Goal: Task Accomplishment & Management: Manage account settings

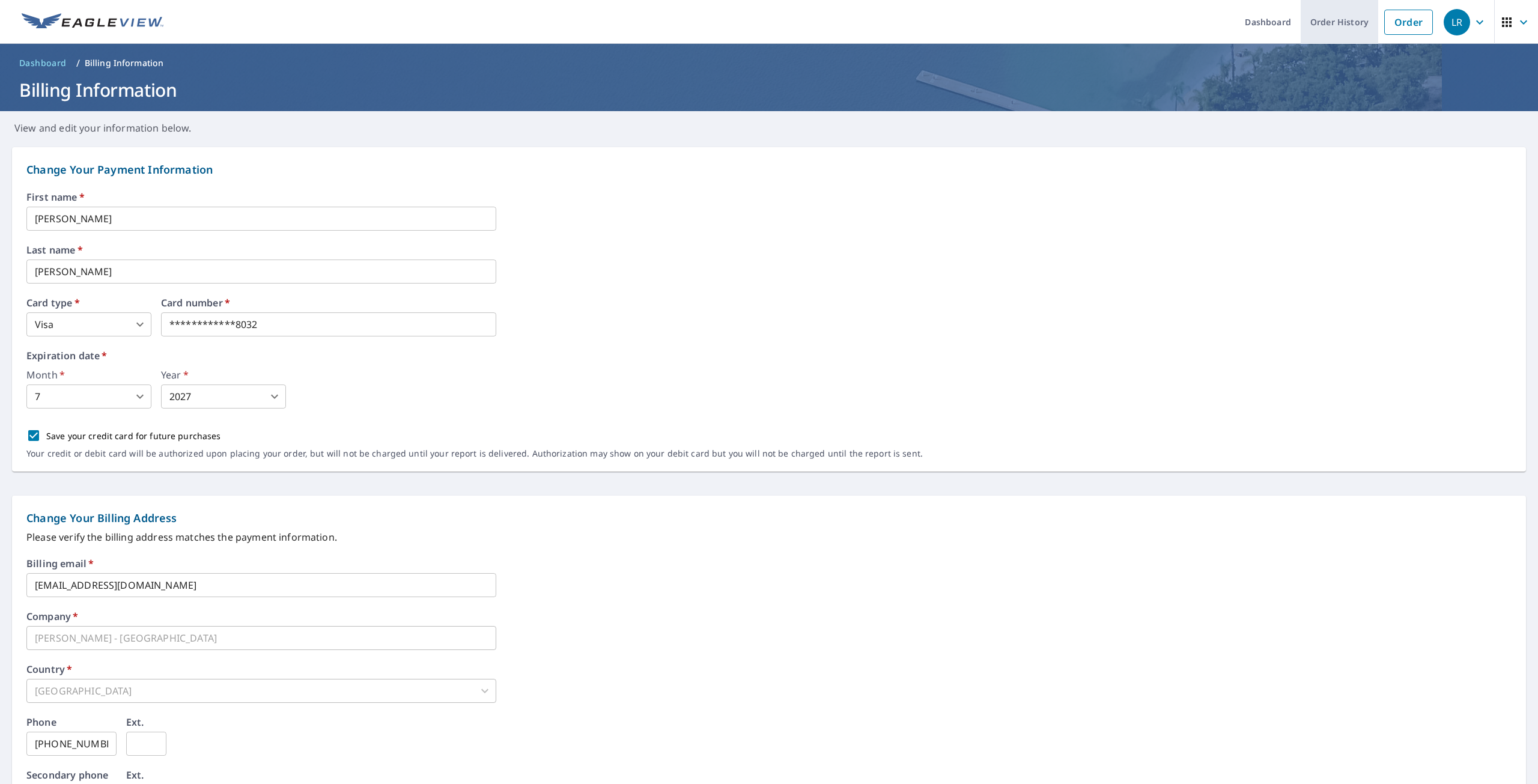
click at [1153, 22] on link "Order History" at bounding box center [1339, 22] width 77 height 44
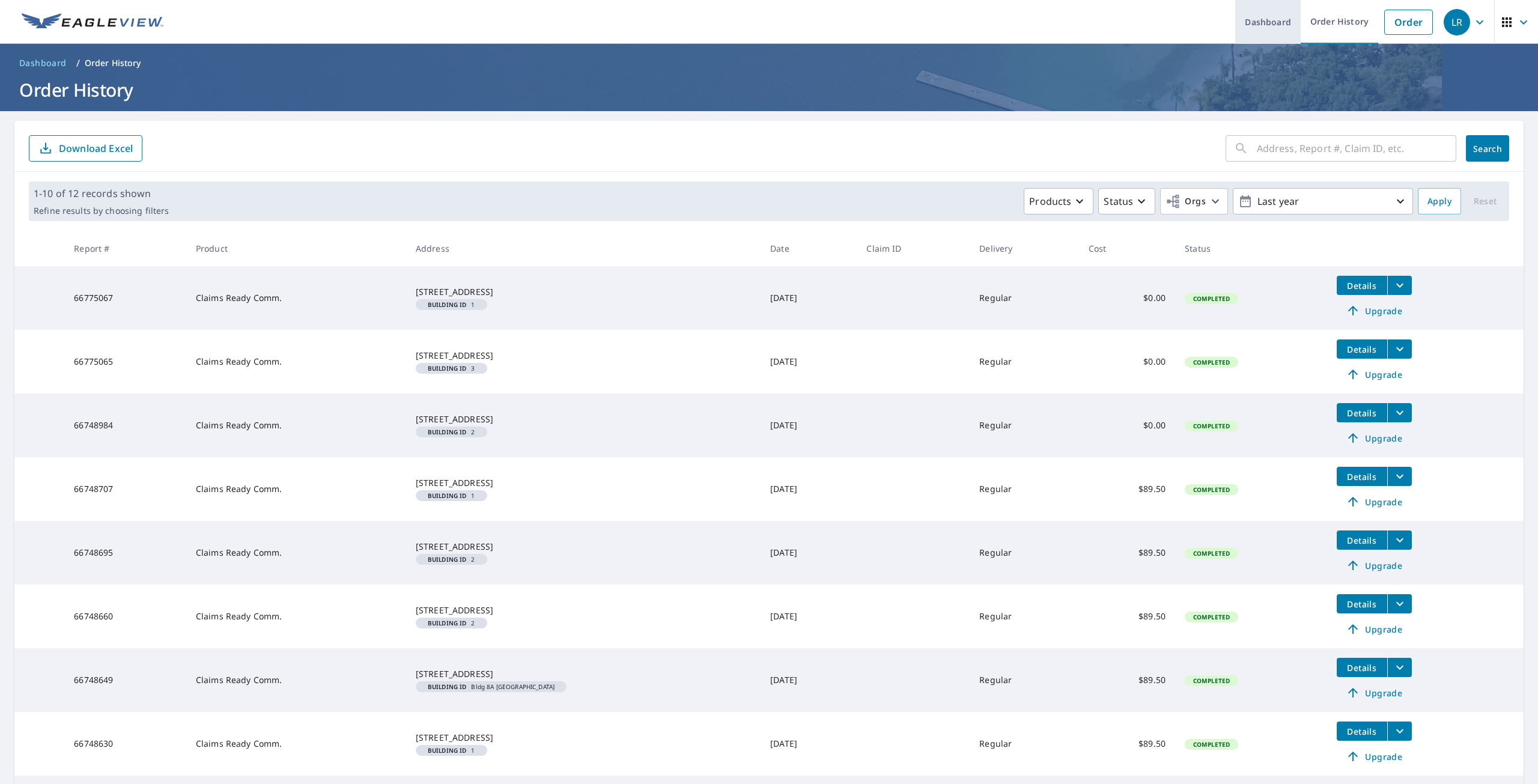
click at [1153, 26] on link "Dashboard" at bounding box center [1267, 22] width 66 height 44
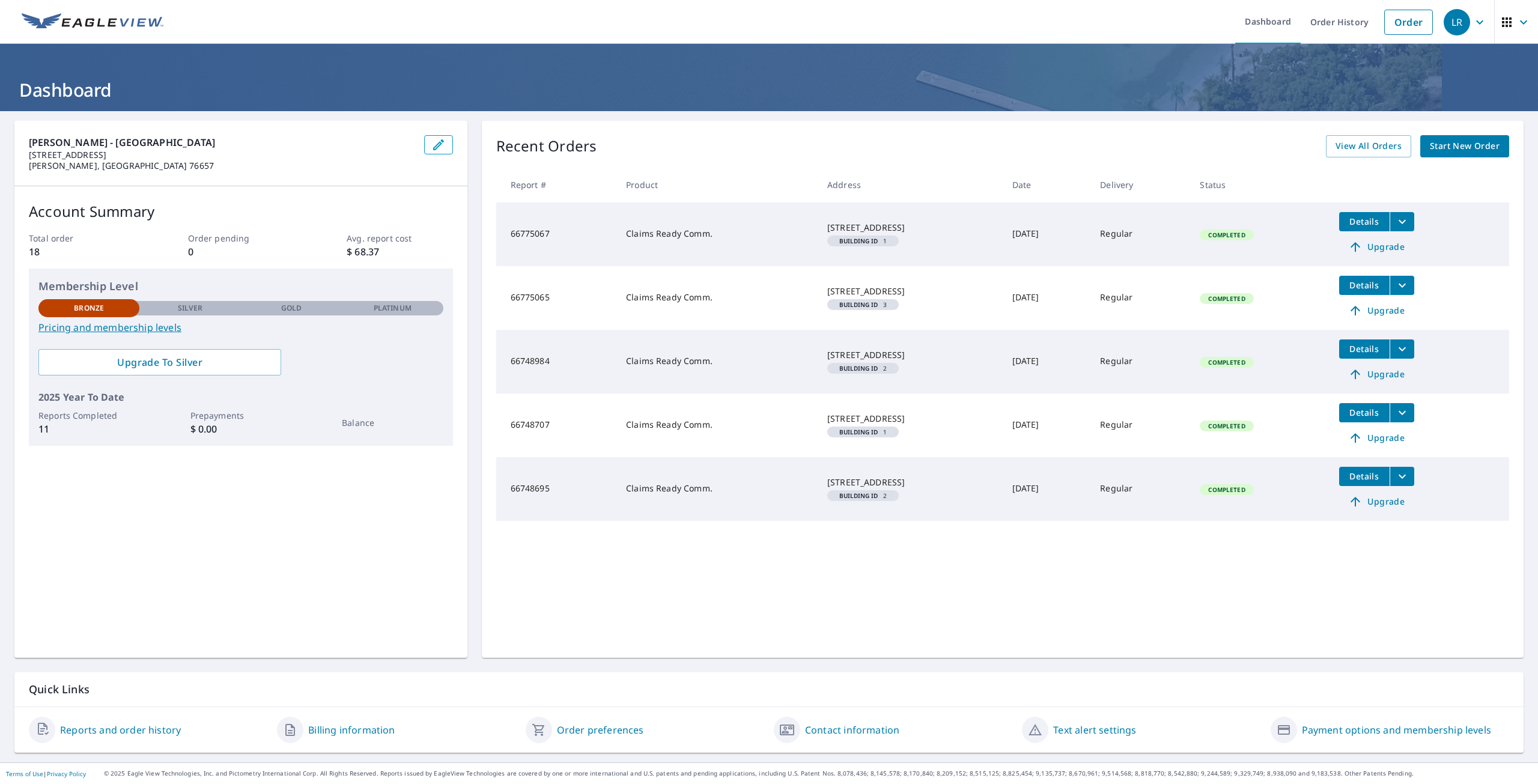
click at [139, 567] on link "Reports and order history" at bounding box center [121, 730] width 121 height 14
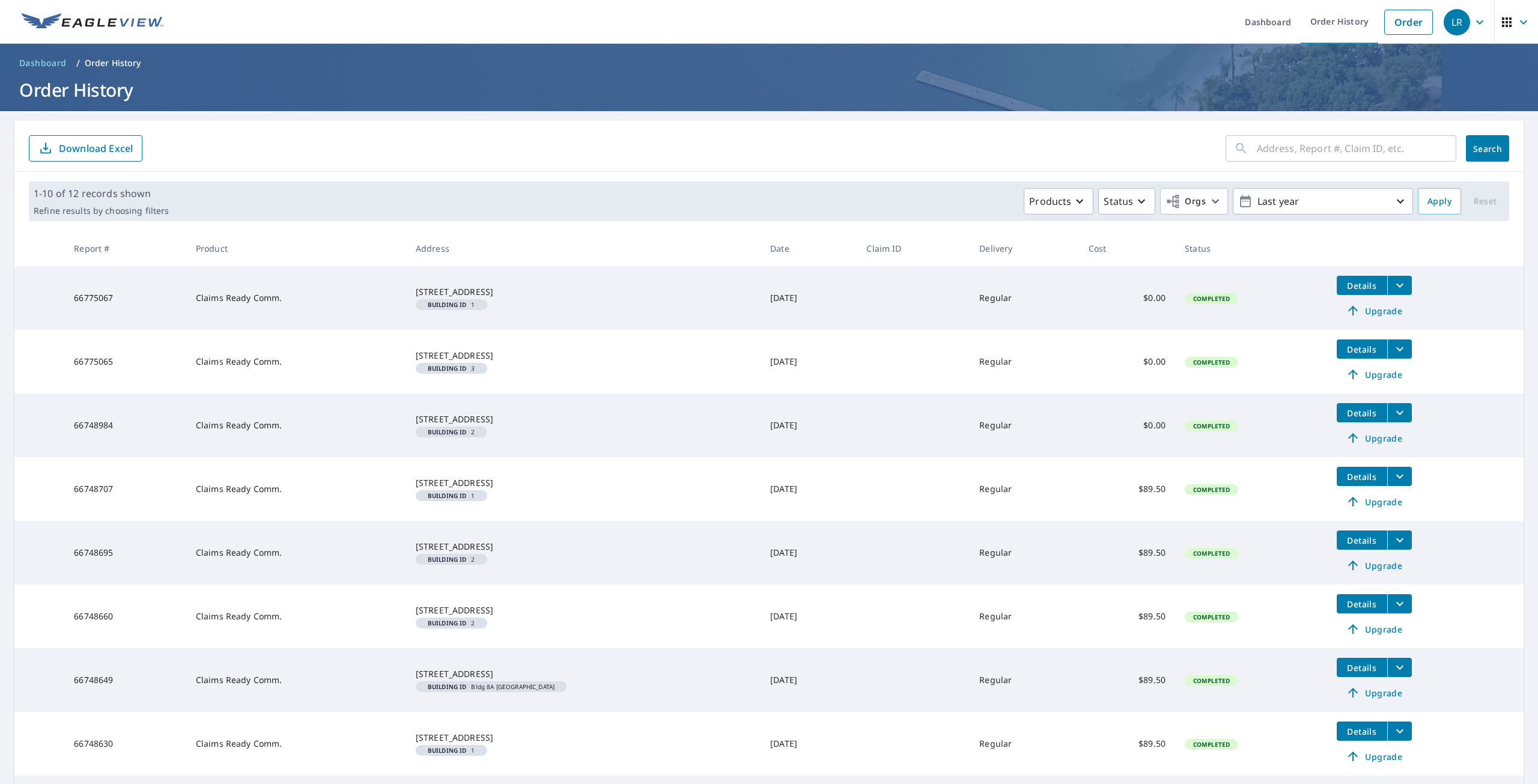
click at [77, 150] on p "Download Excel" at bounding box center [95, 148] width 74 height 13
click at [1134, 200] on icon "button" at bounding box center [1141, 201] width 14 height 14
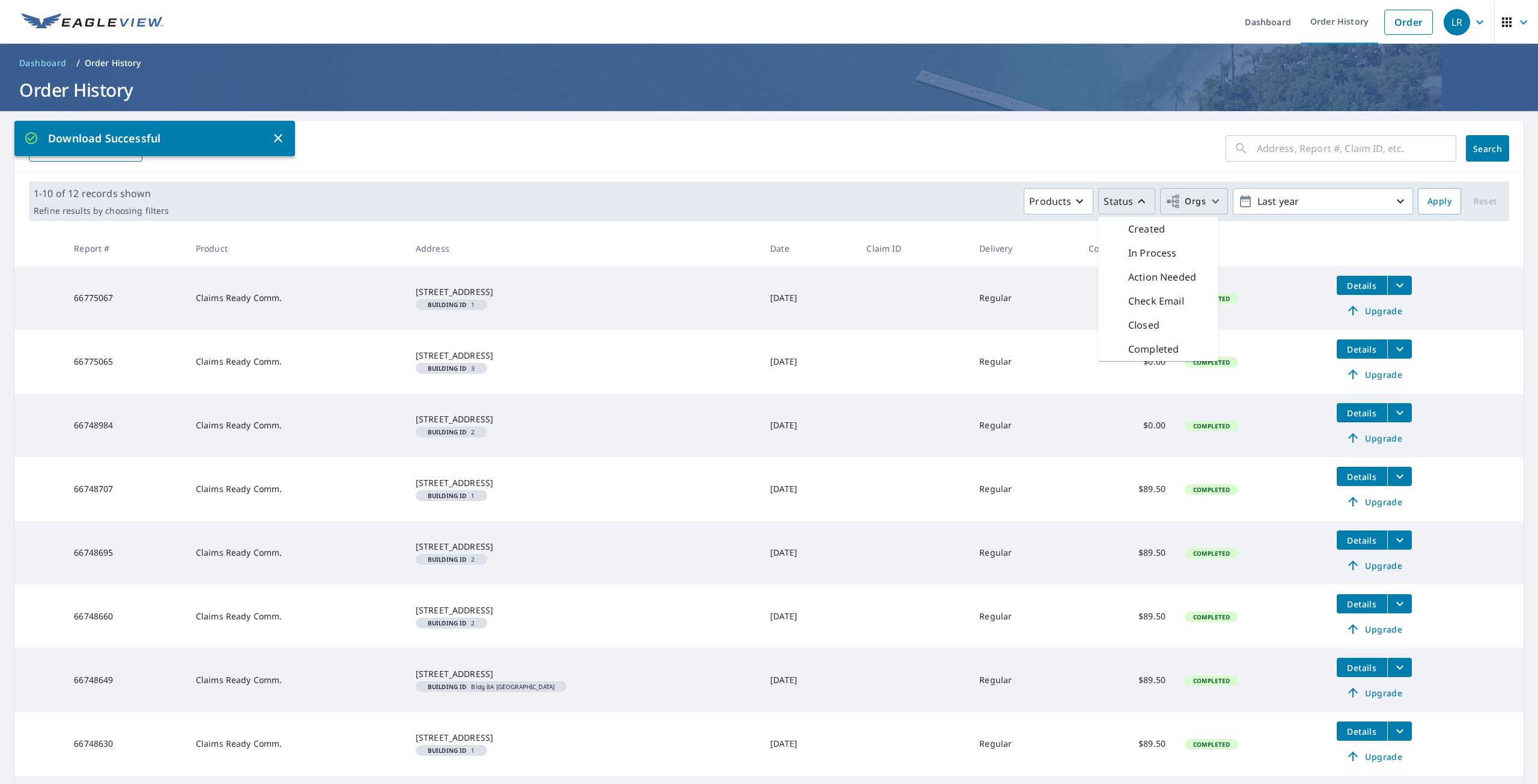
click at [1153, 196] on icon "button" at bounding box center [1215, 201] width 14 height 14
click at [1153, 201] on icon "button" at bounding box center [1400, 201] width 14 height 14
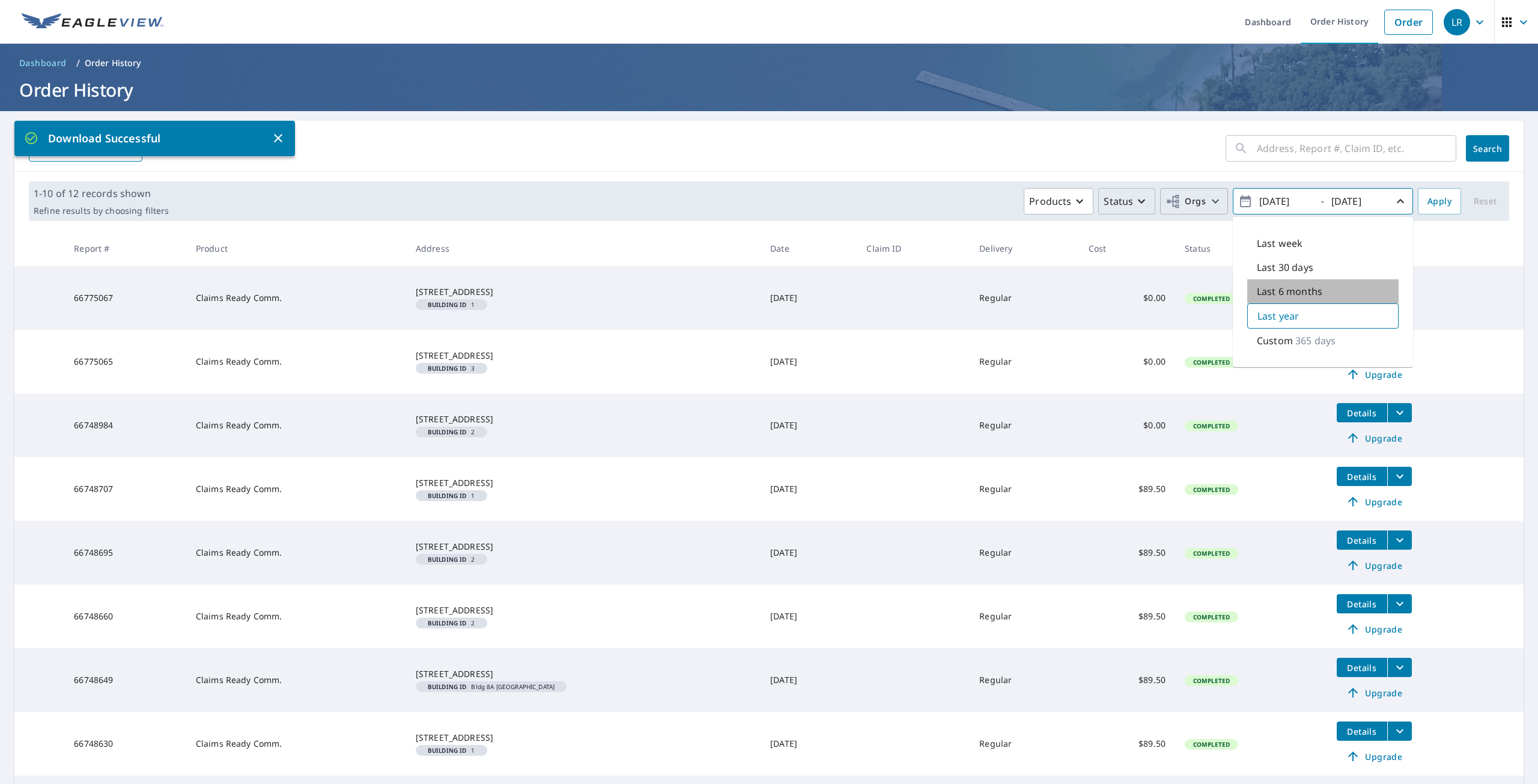
click at [1153, 290] on p "Last 6 months" at bounding box center [1289, 291] width 66 height 14
type input "2025/04/09"
click at [1153, 205] on span "Apply" at bounding box center [1439, 201] width 24 height 15
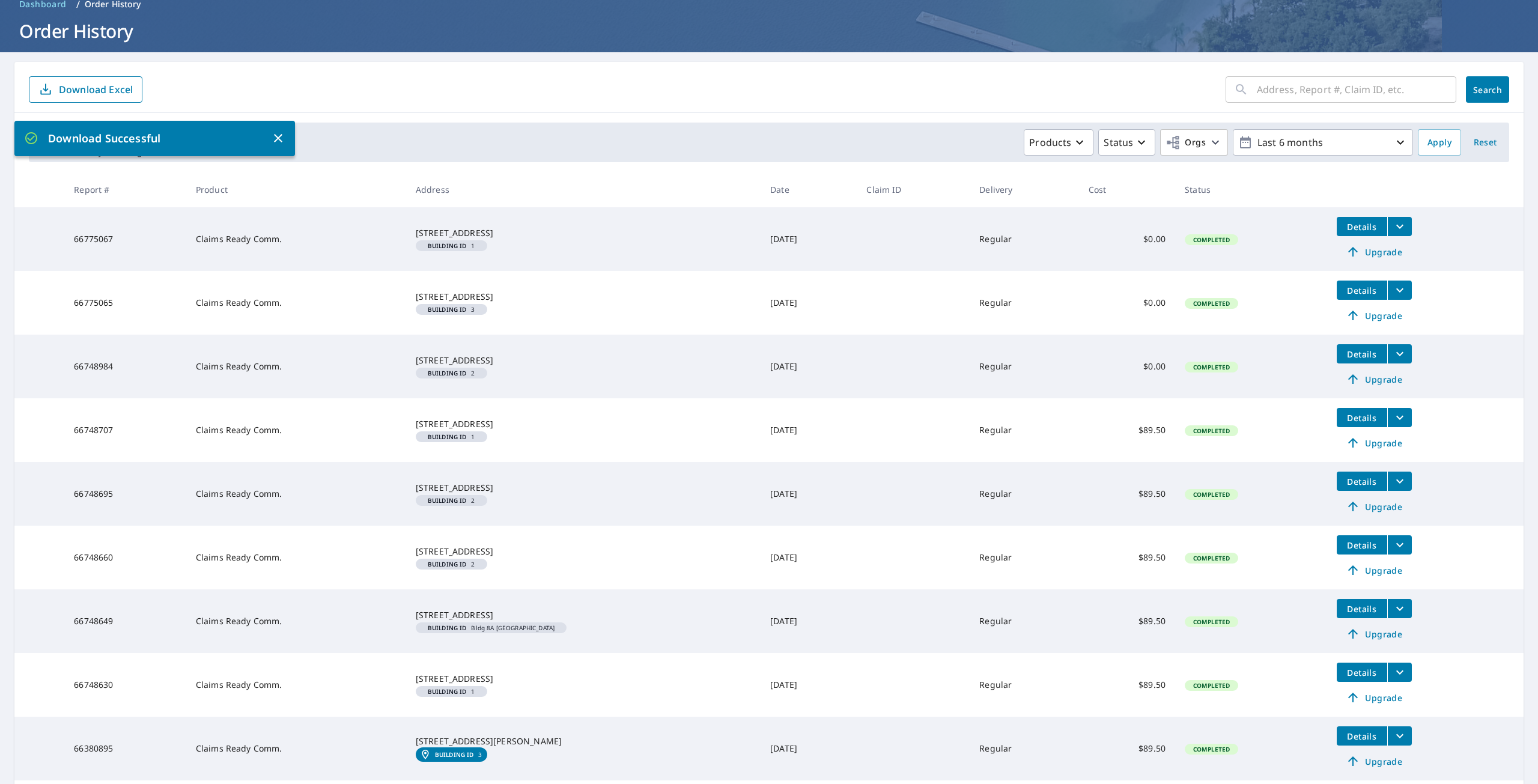
scroll to position [180, 0]
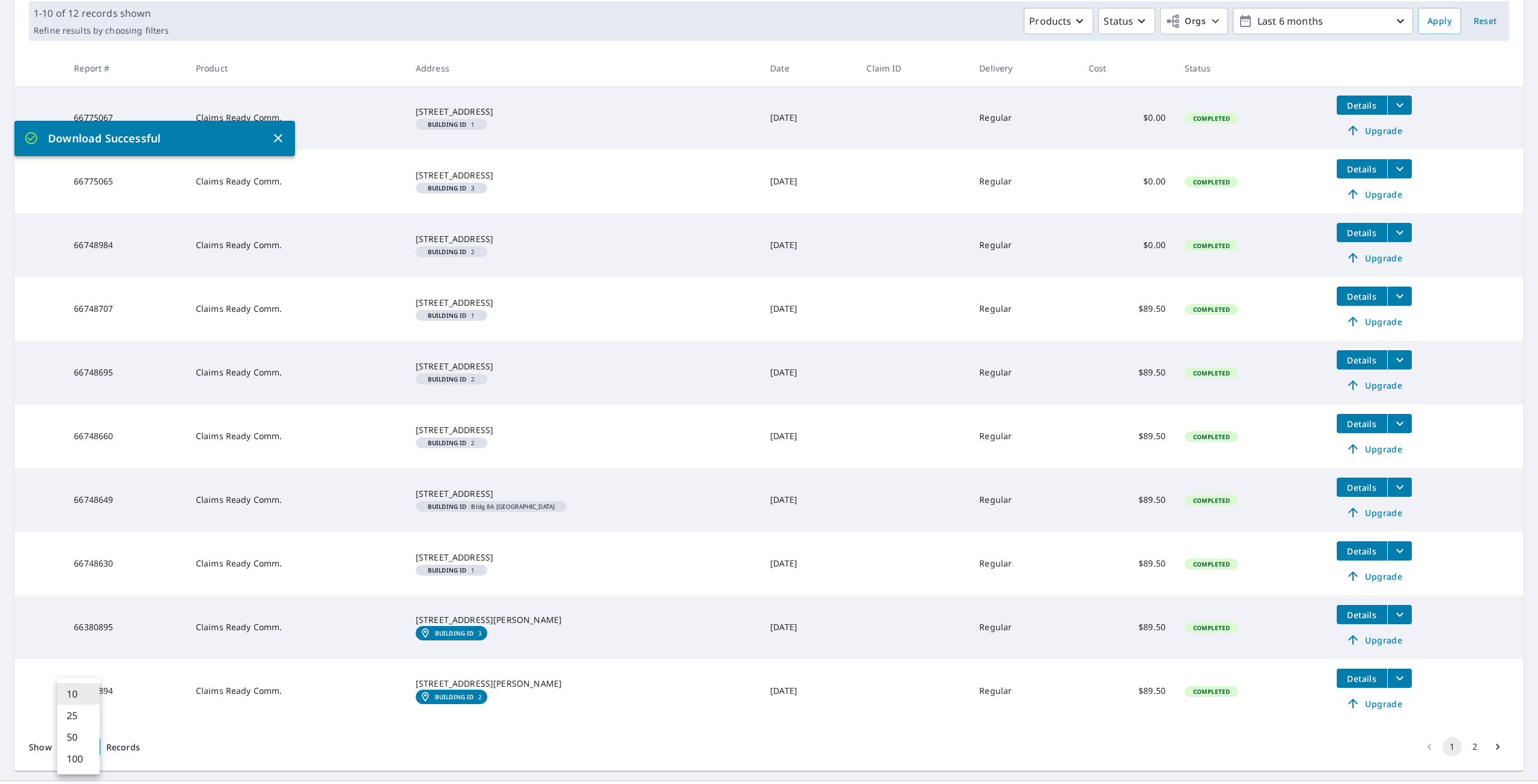
click at [85, 567] on body "LR LR Dashboard Order History Order LR Dashboard / Order History Order History …" at bounding box center [769, 392] width 1538 height 784
click at [70, 567] on li "10" at bounding box center [77, 694] width 42 height 22
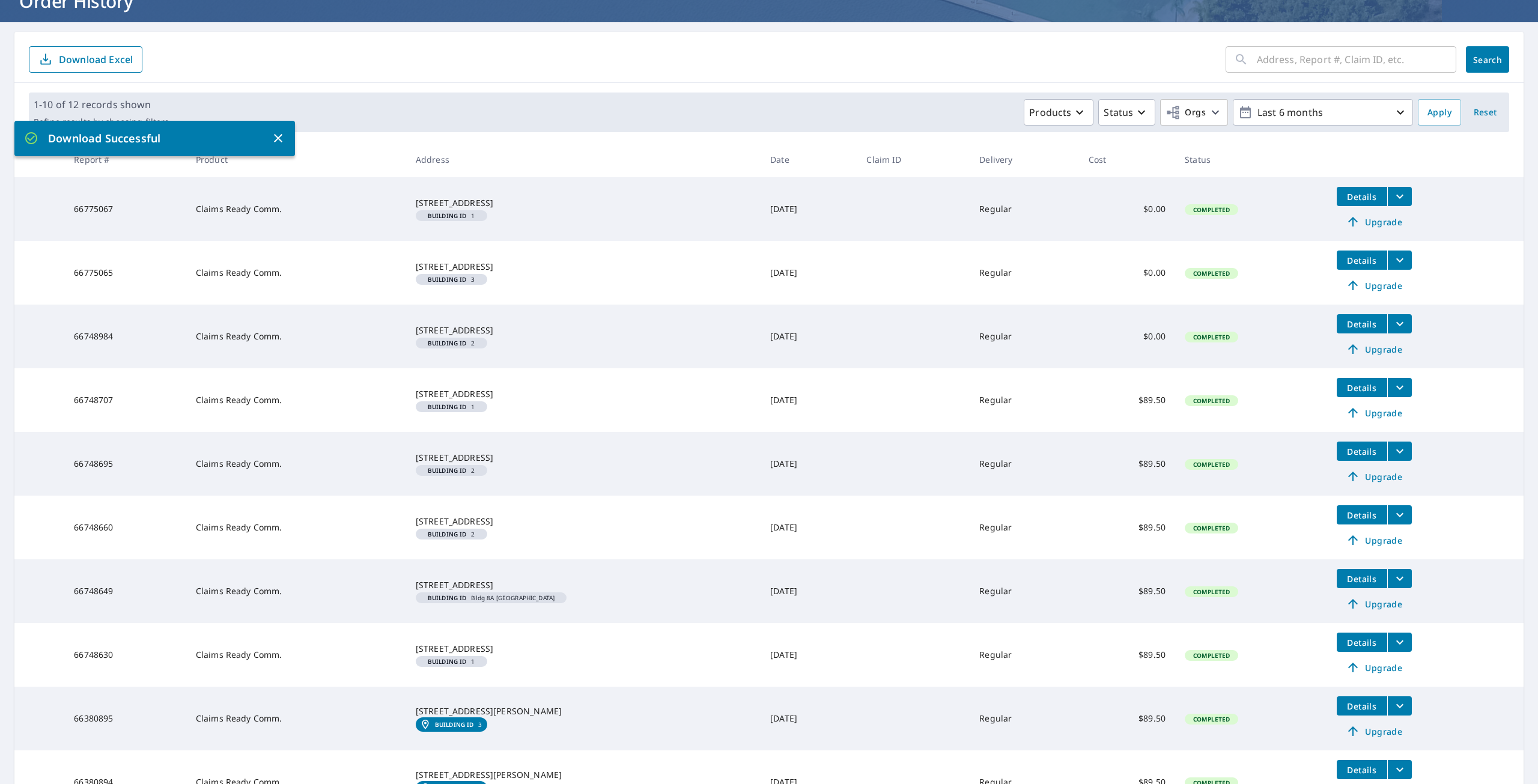
scroll to position [60, 0]
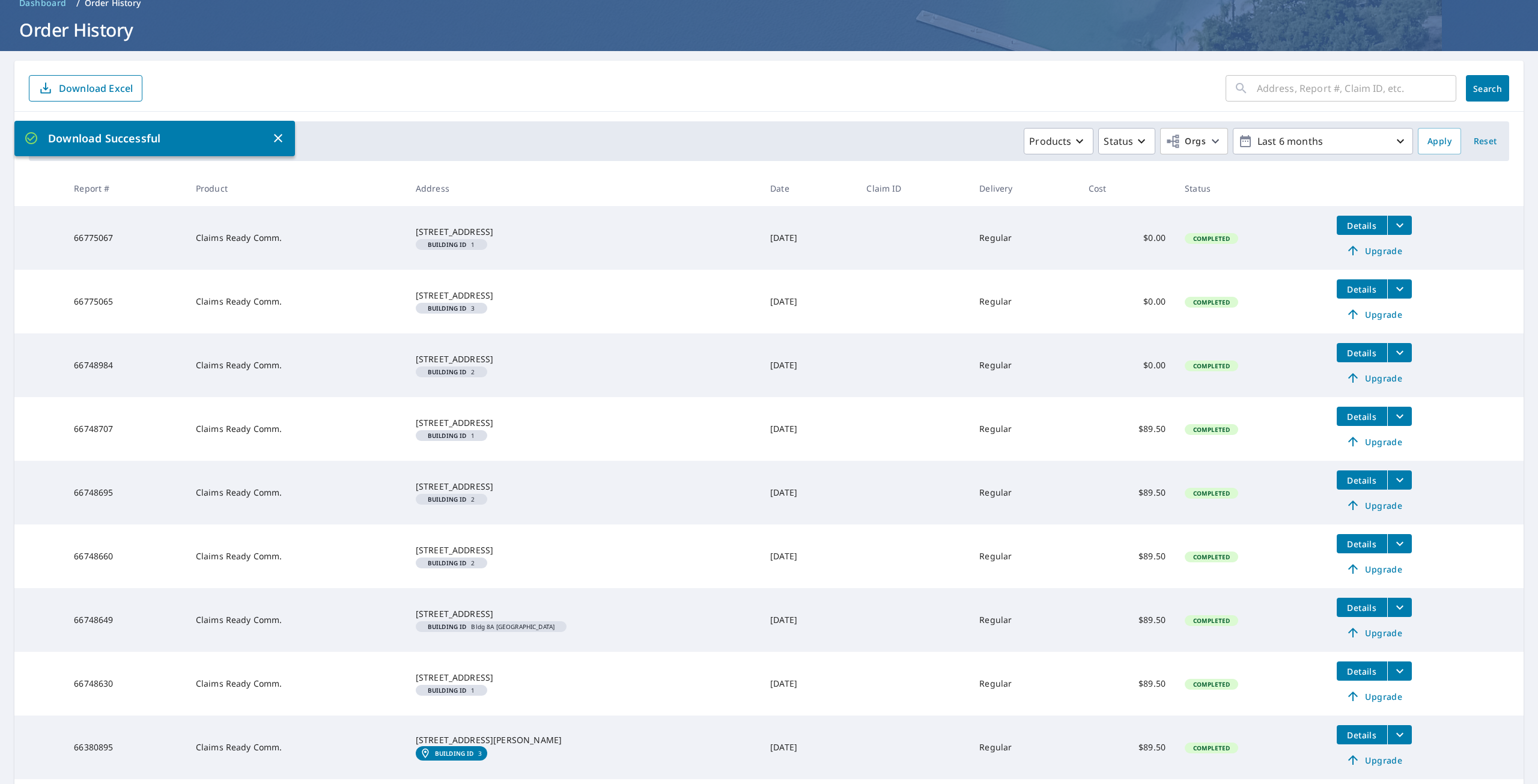
click at [278, 136] on icon "button" at bounding box center [278, 138] width 14 height 14
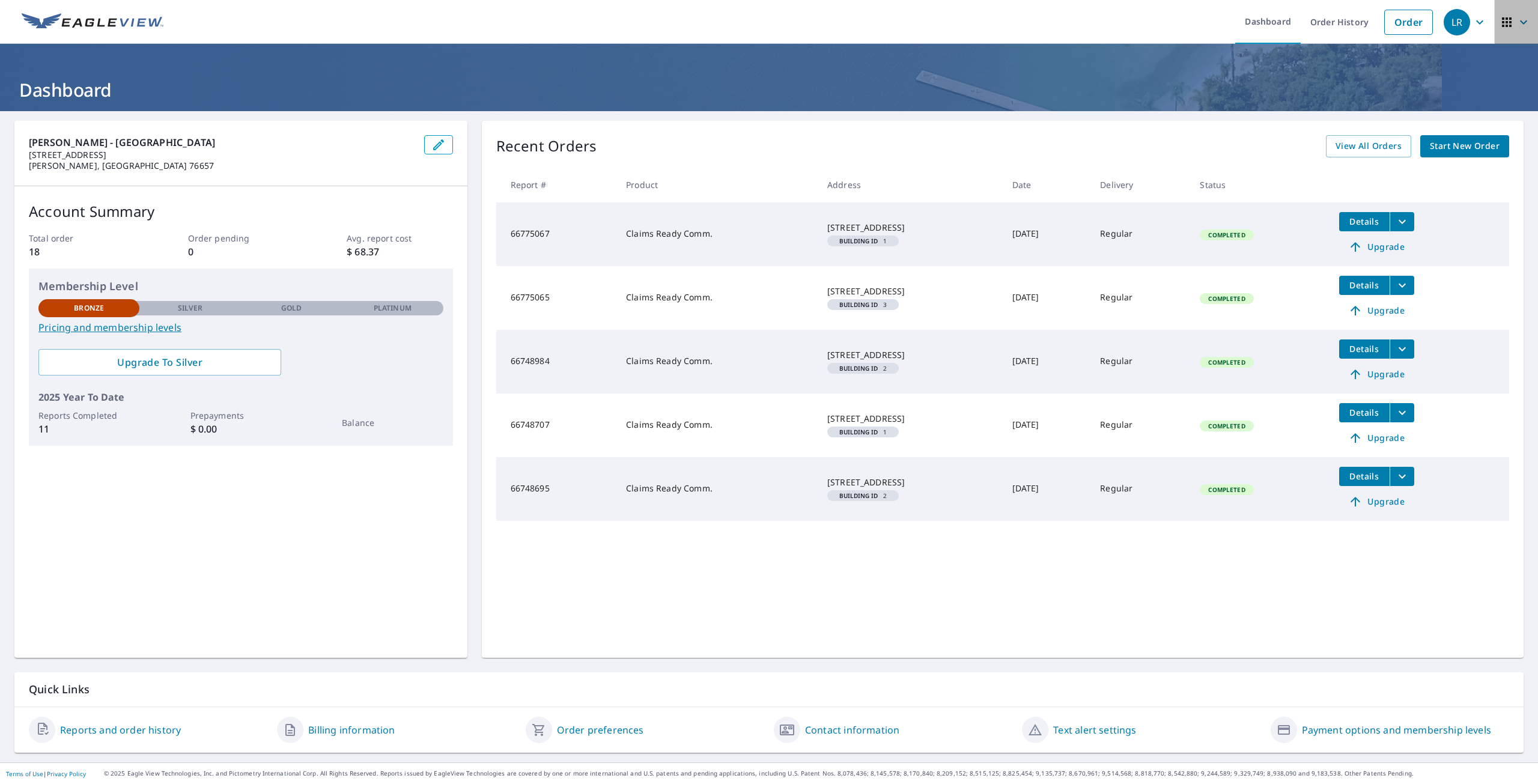
click at [1520, 21] on icon "button" at bounding box center [1524, 22] width 7 height 4
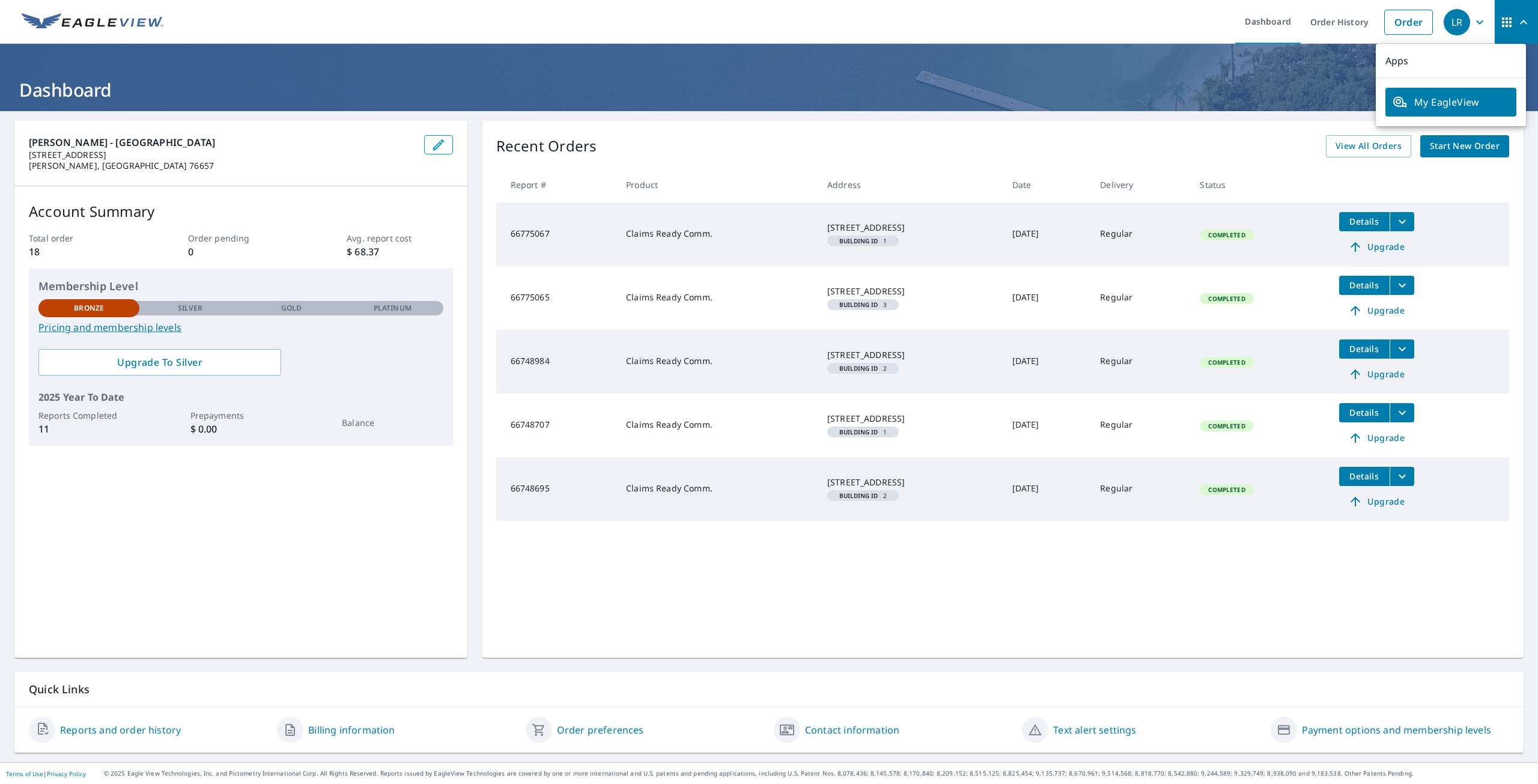
click at [1502, 21] on icon "button" at bounding box center [1507, 22] width 10 height 10
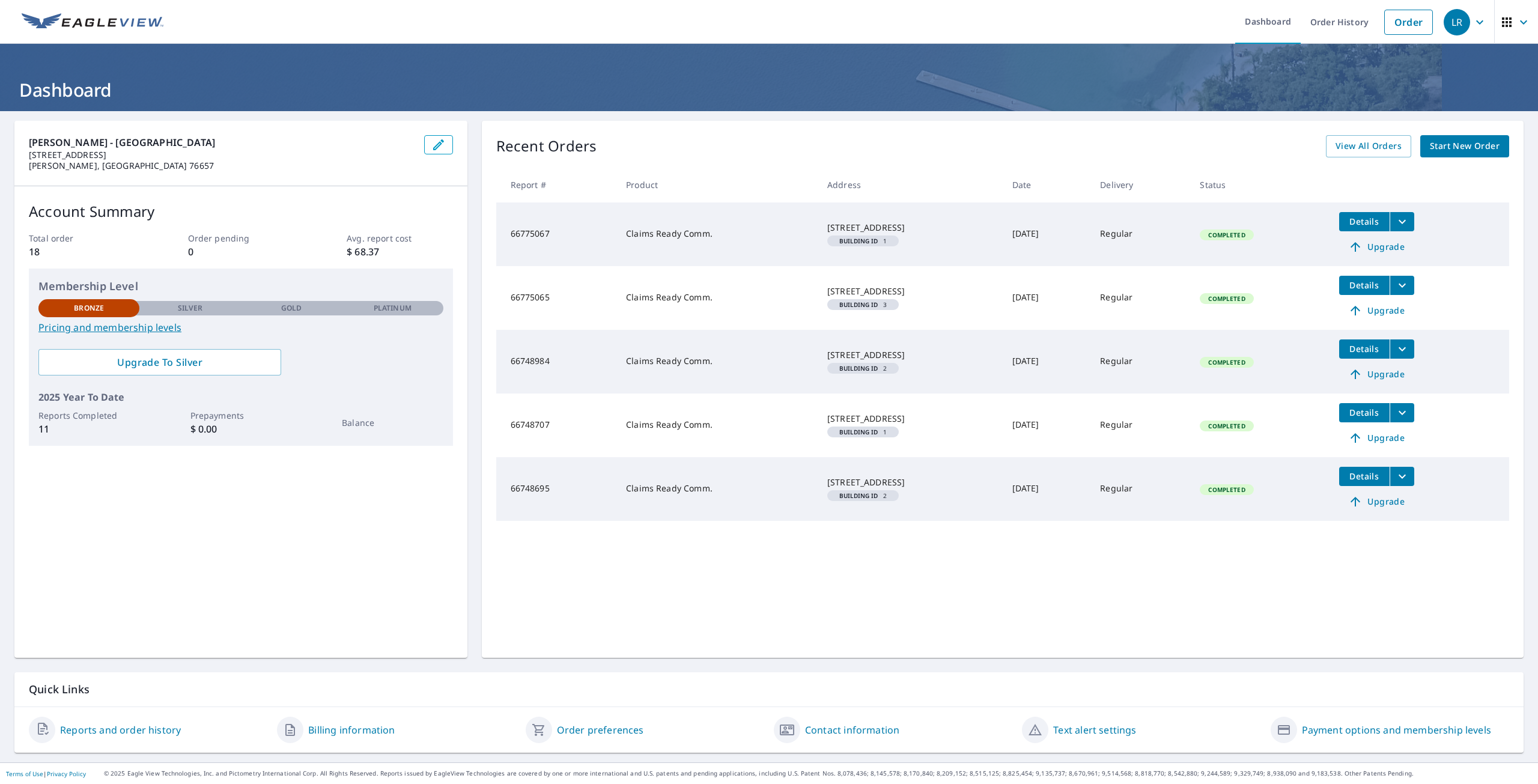
click at [1324, 730] on link "Payment options and membership levels" at bounding box center [1397, 730] width 189 height 14
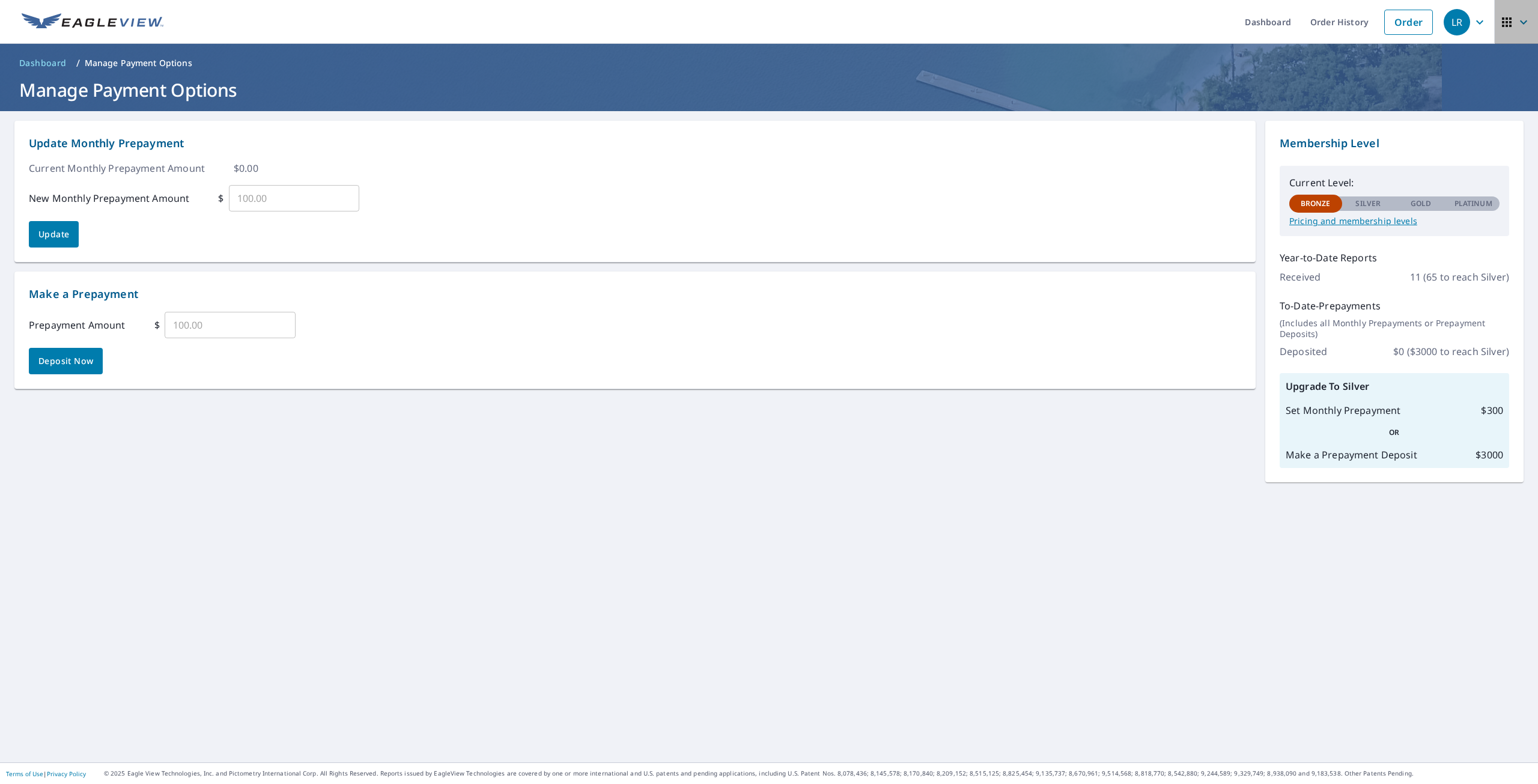
click at [1502, 22] on icon "button" at bounding box center [1507, 22] width 10 height 10
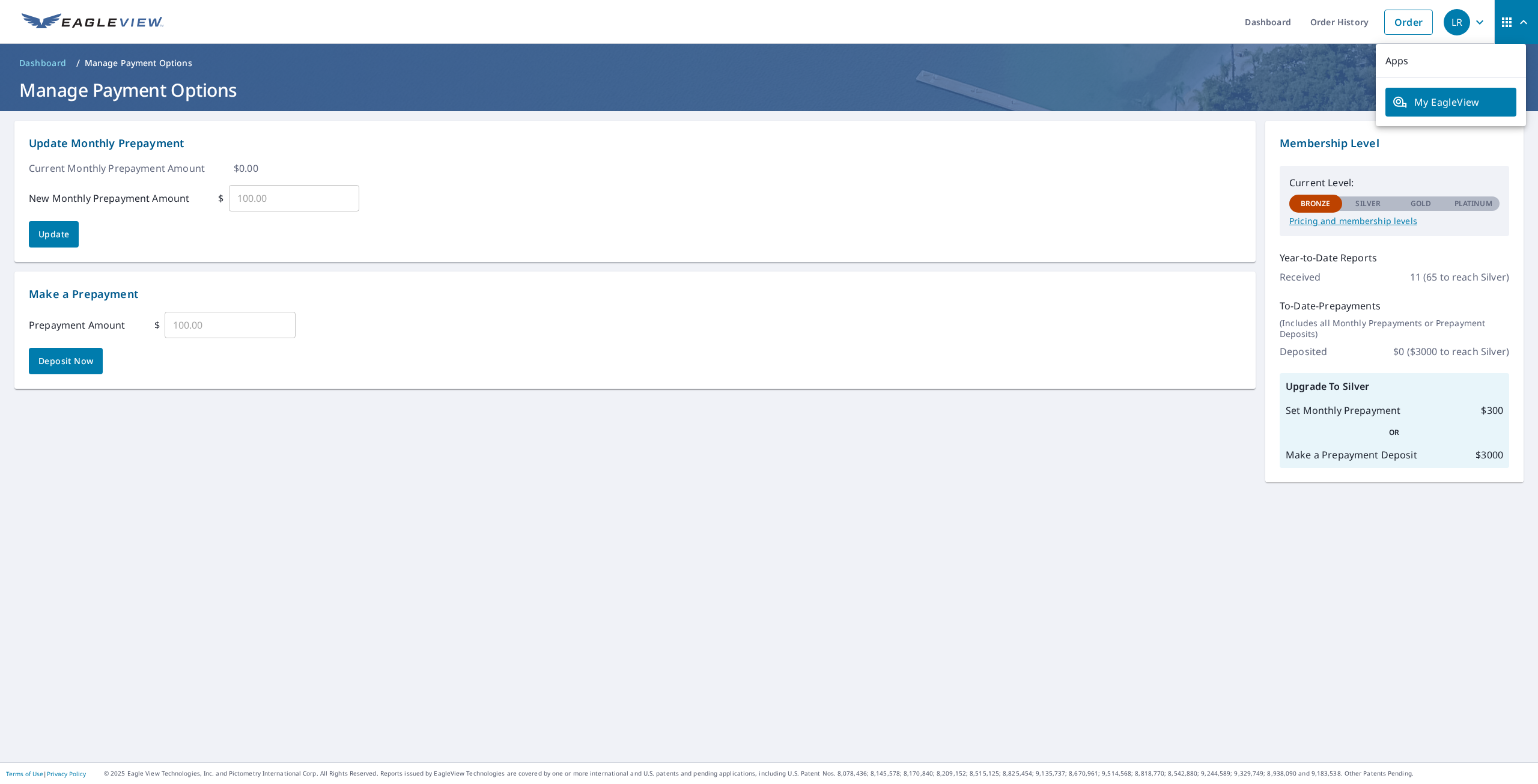
click at [1516, 19] on icon "button" at bounding box center [1524, 22] width 14 height 14
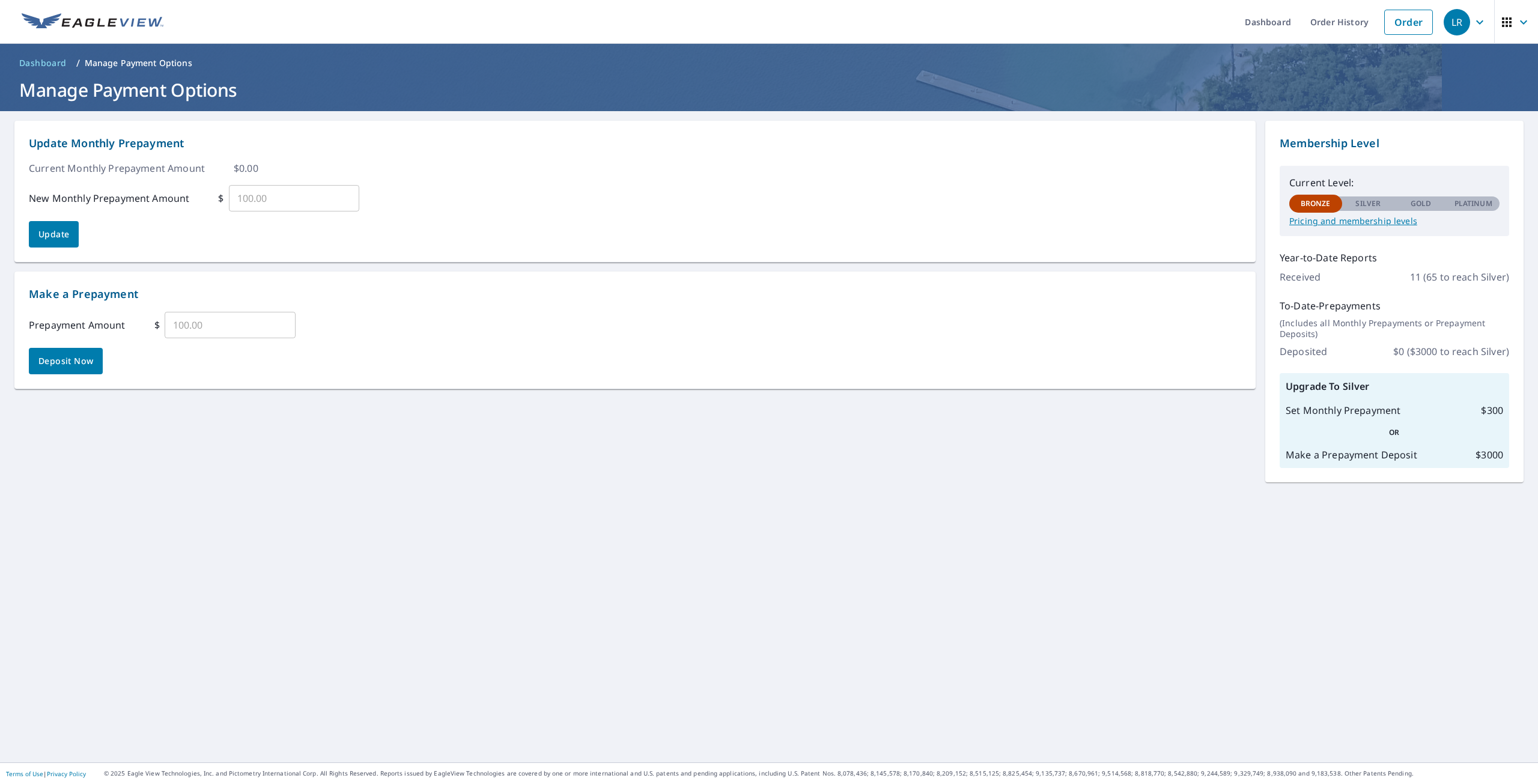
click at [1006, 504] on div "Update Monthly Prepayment Current Monthly Prepayment Amount $ 0.00 New Monthly …" at bounding box center [769, 437] width 1538 height 651
click at [1444, 22] on div "LR" at bounding box center [1456, 22] width 26 height 26
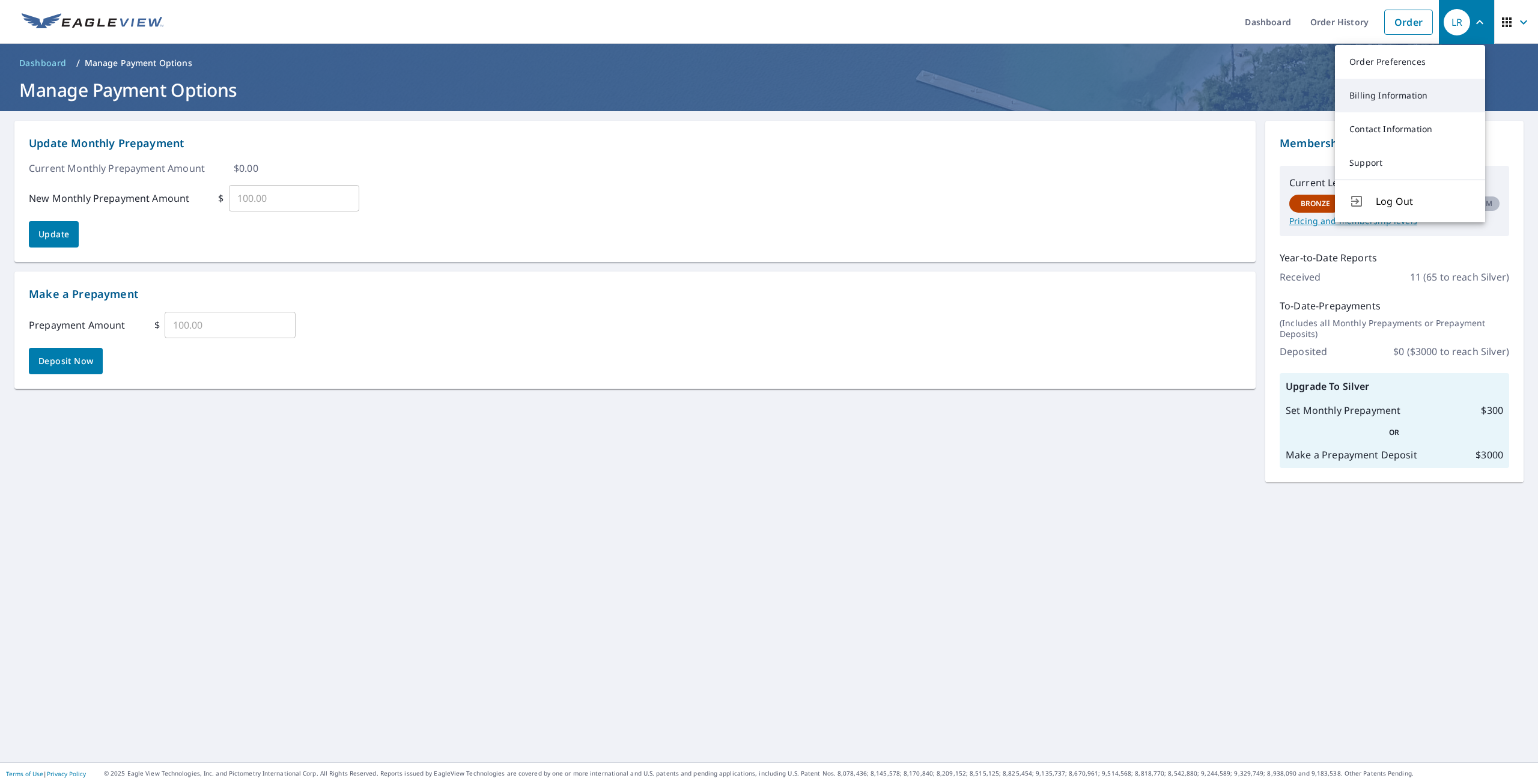
click at [1374, 94] on link "Billing Information" at bounding box center [1409, 95] width 150 height 33
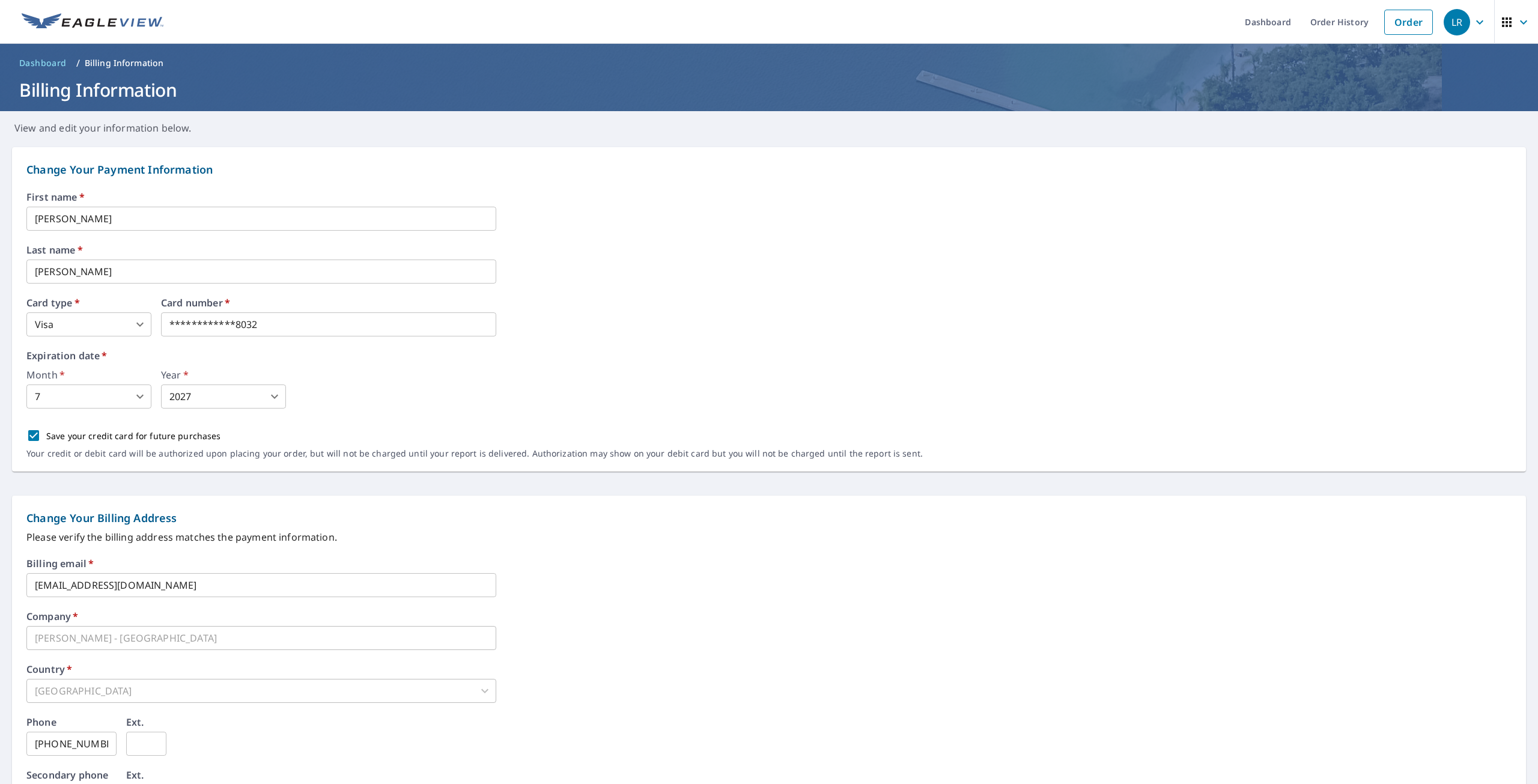
click at [1499, 21] on icon "button" at bounding box center [1507, 22] width 14 height 14
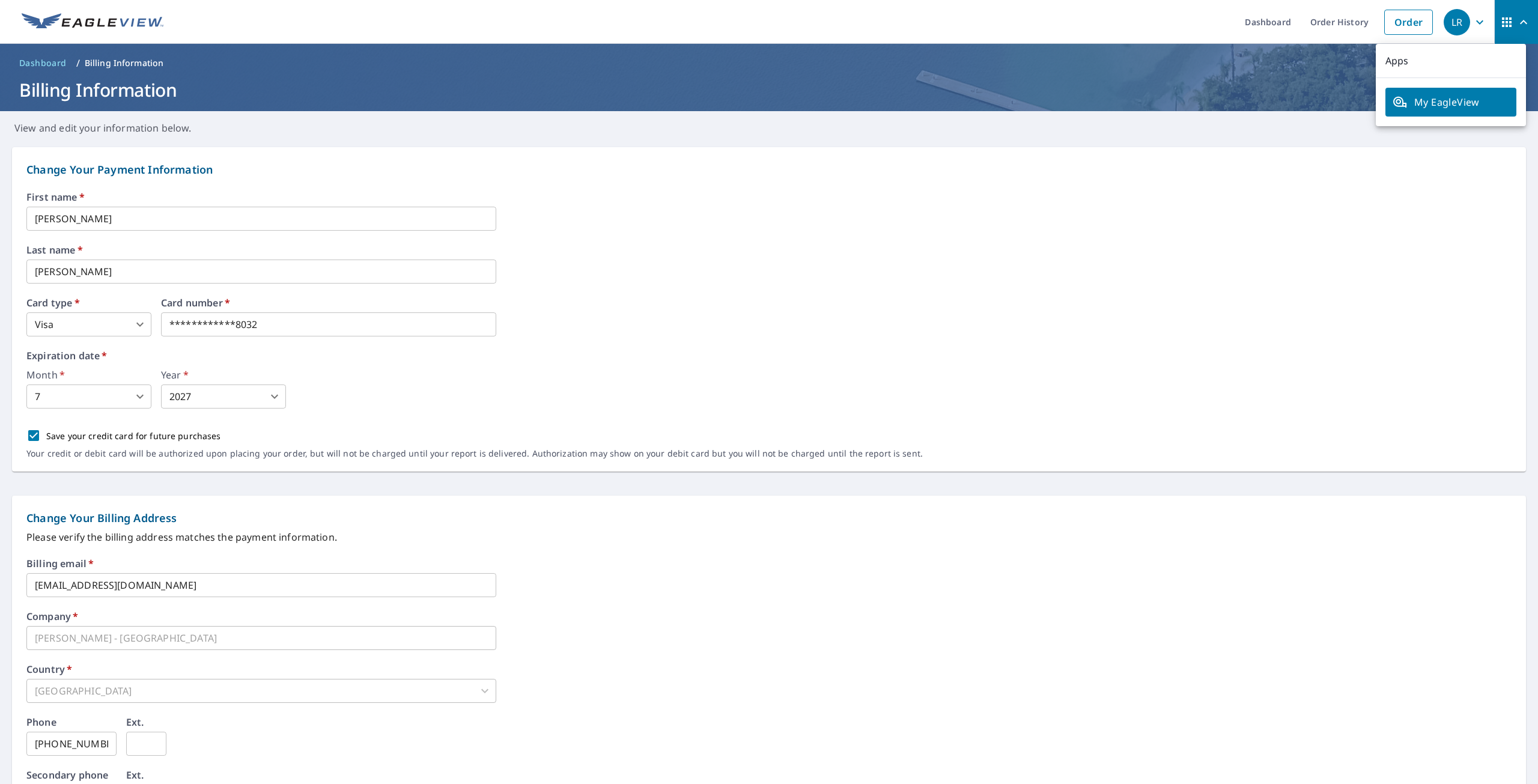
click at [1516, 20] on icon "button" at bounding box center [1524, 22] width 14 height 14
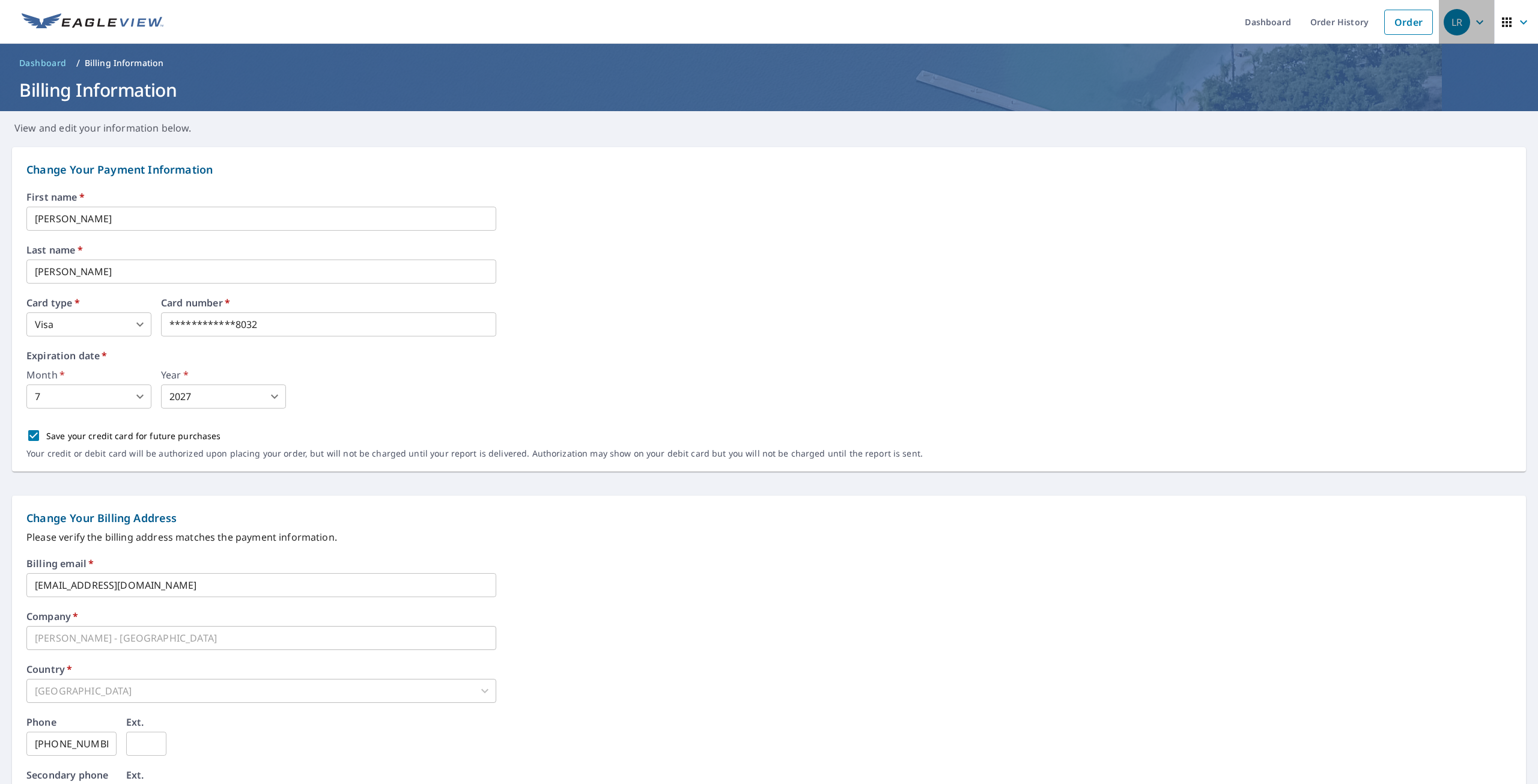
click at [1472, 22] on icon "button" at bounding box center [1480, 22] width 14 height 14
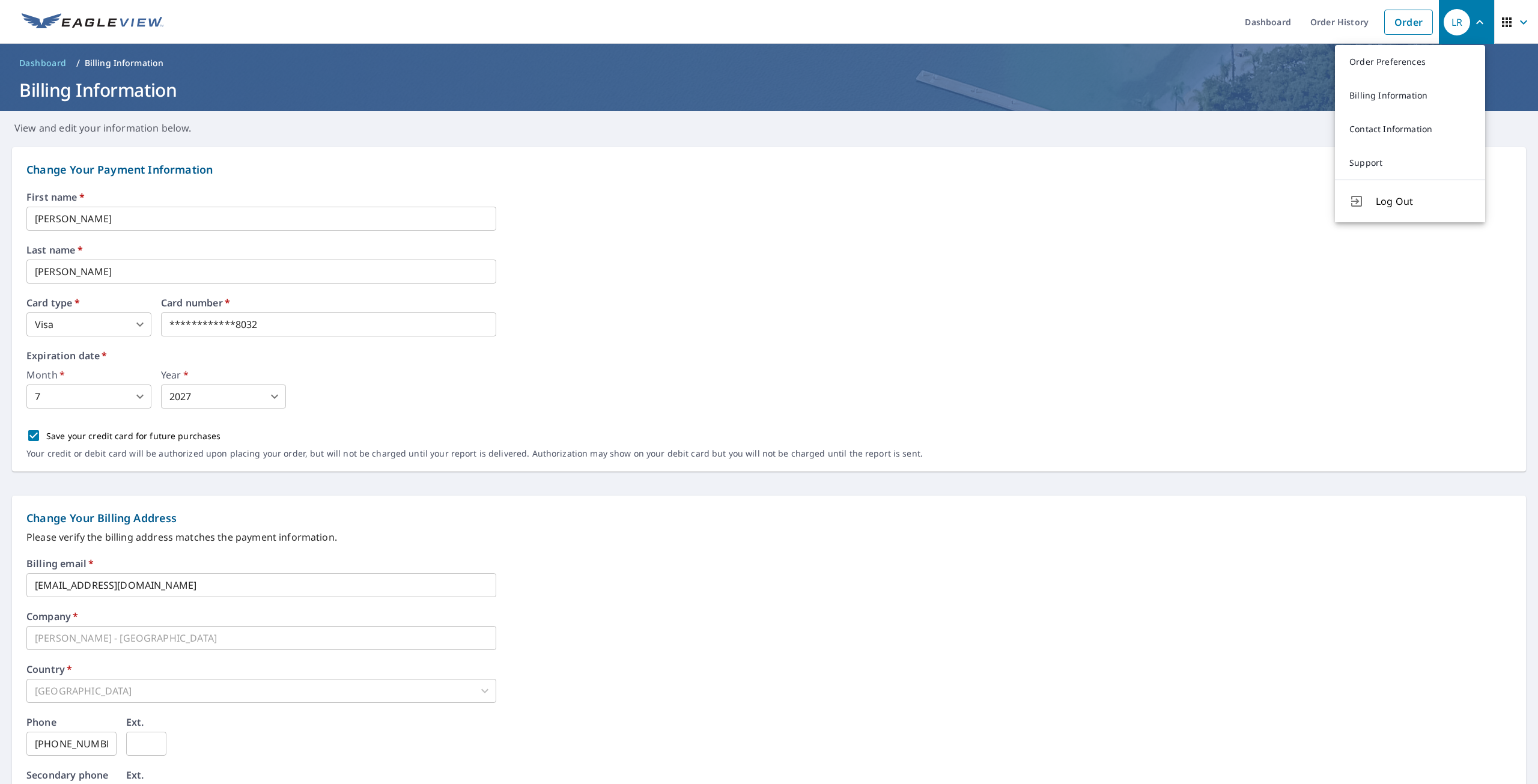
click at [1000, 205] on div "First name   * [PERSON_NAME]" at bounding box center [768, 211] width 1485 height 39
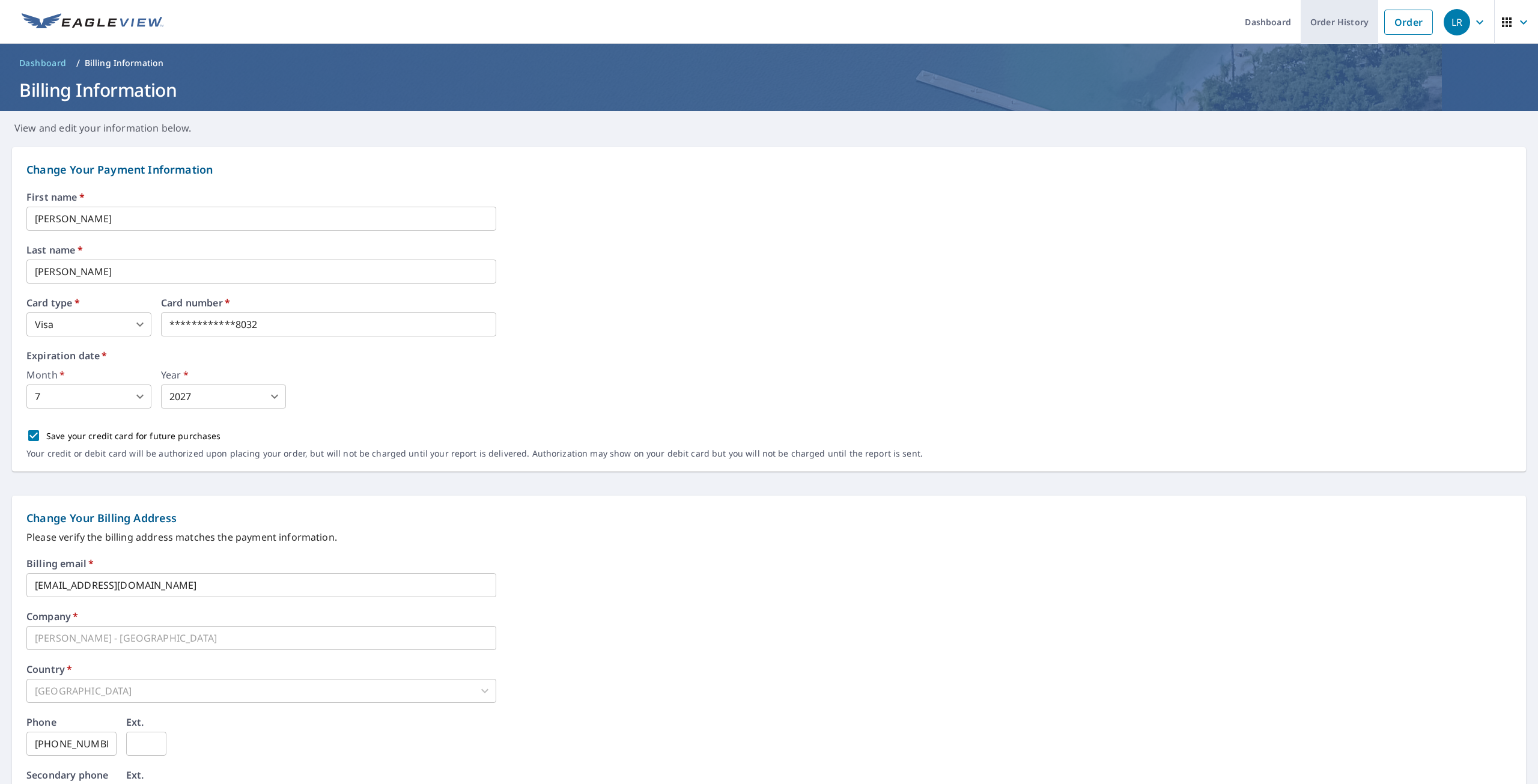
click at [1337, 17] on link "Order History" at bounding box center [1339, 22] width 77 height 44
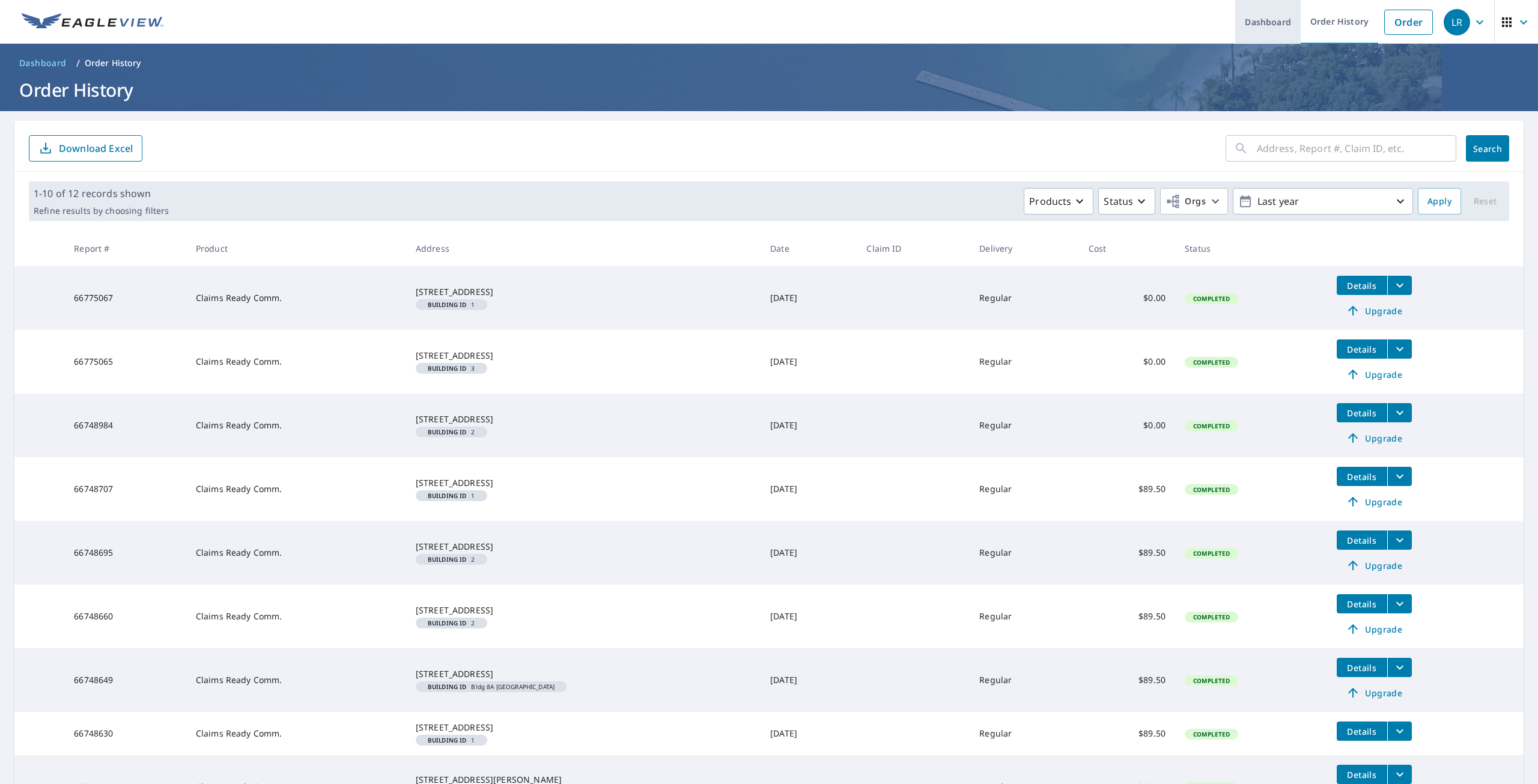
click at [1256, 22] on link "Dashboard" at bounding box center [1267, 22] width 66 height 44
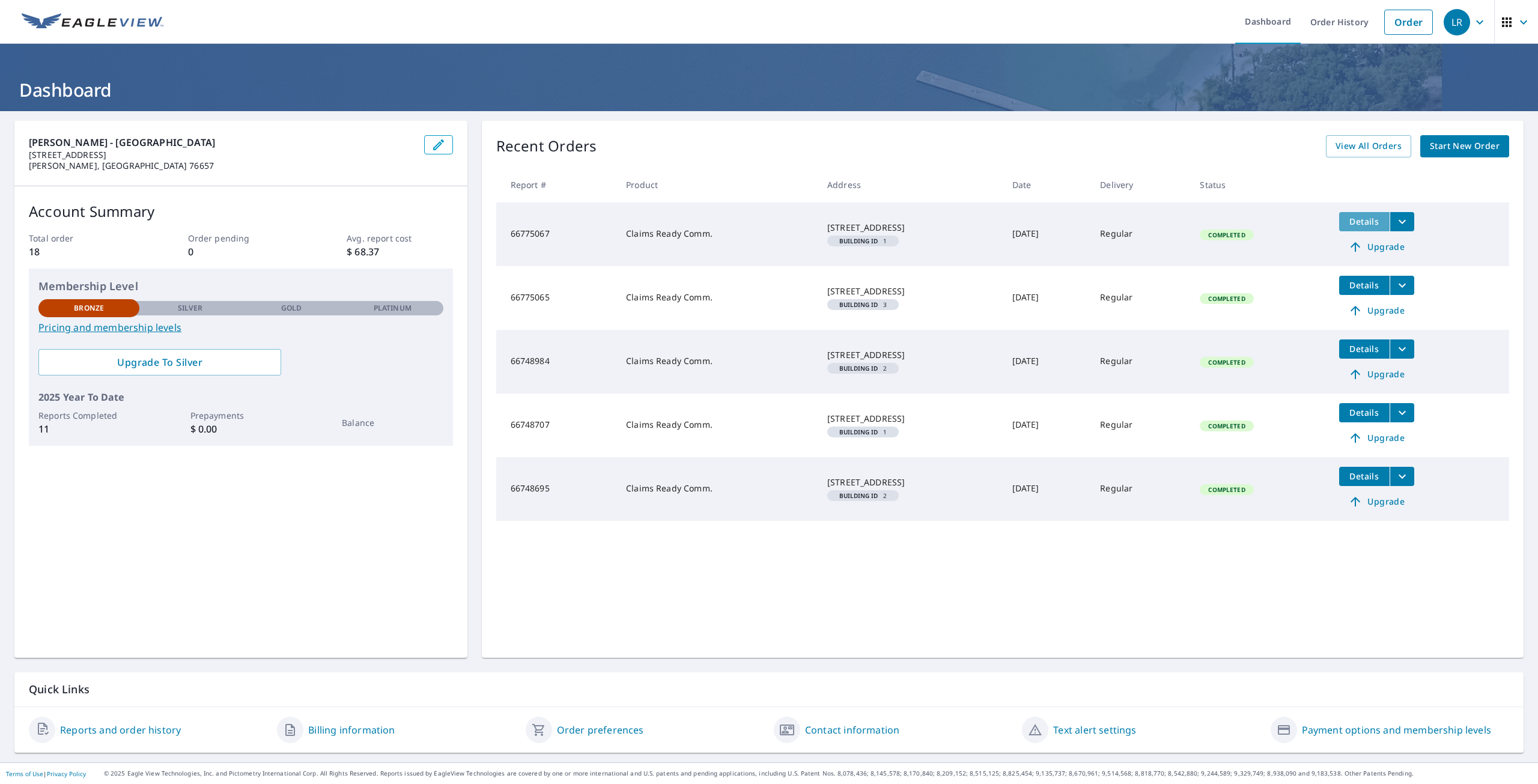
click at [1356, 219] on span "Details" at bounding box center [1364, 221] width 36 height 12
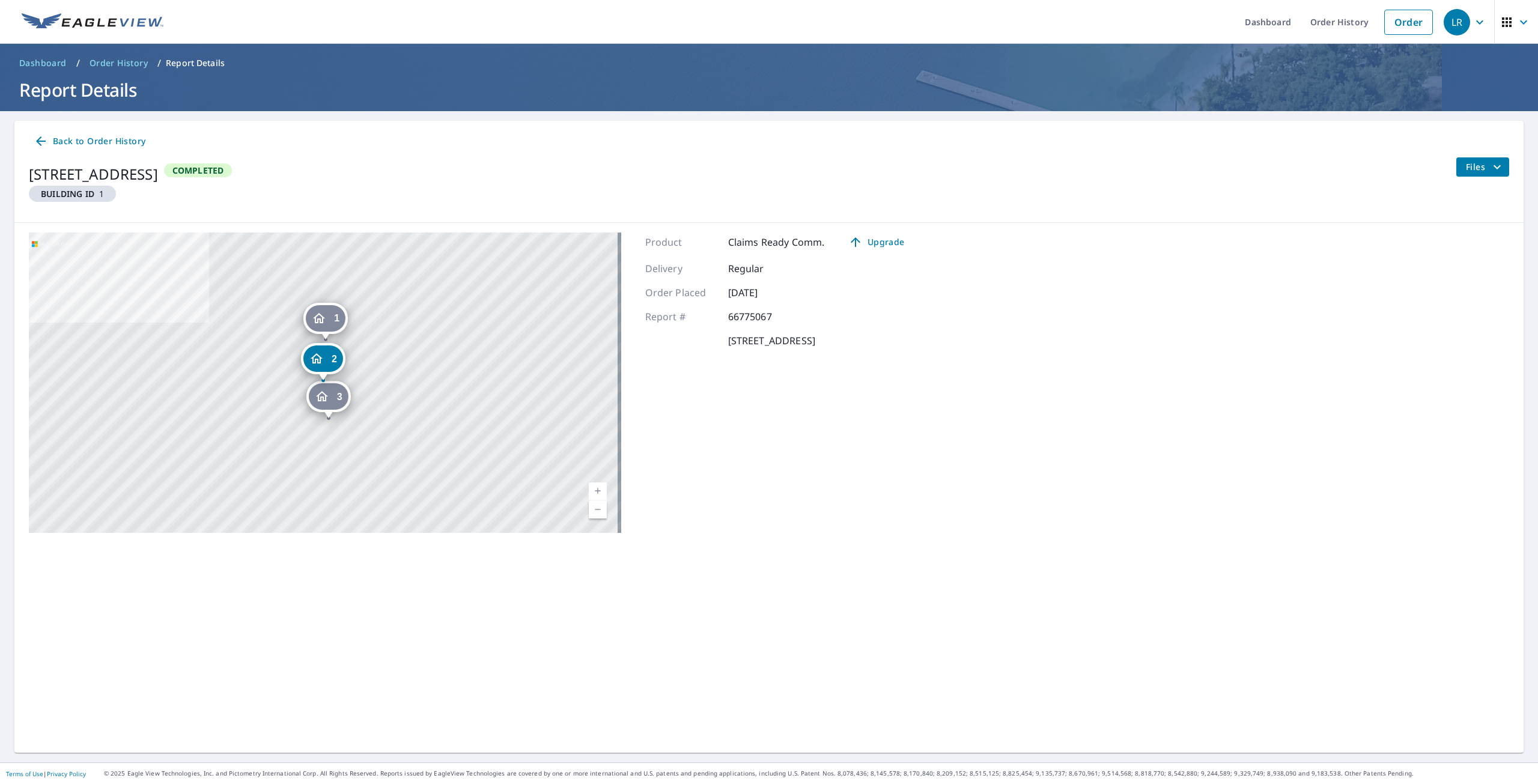
click at [1473, 166] on span "Files" at bounding box center [1485, 167] width 39 height 14
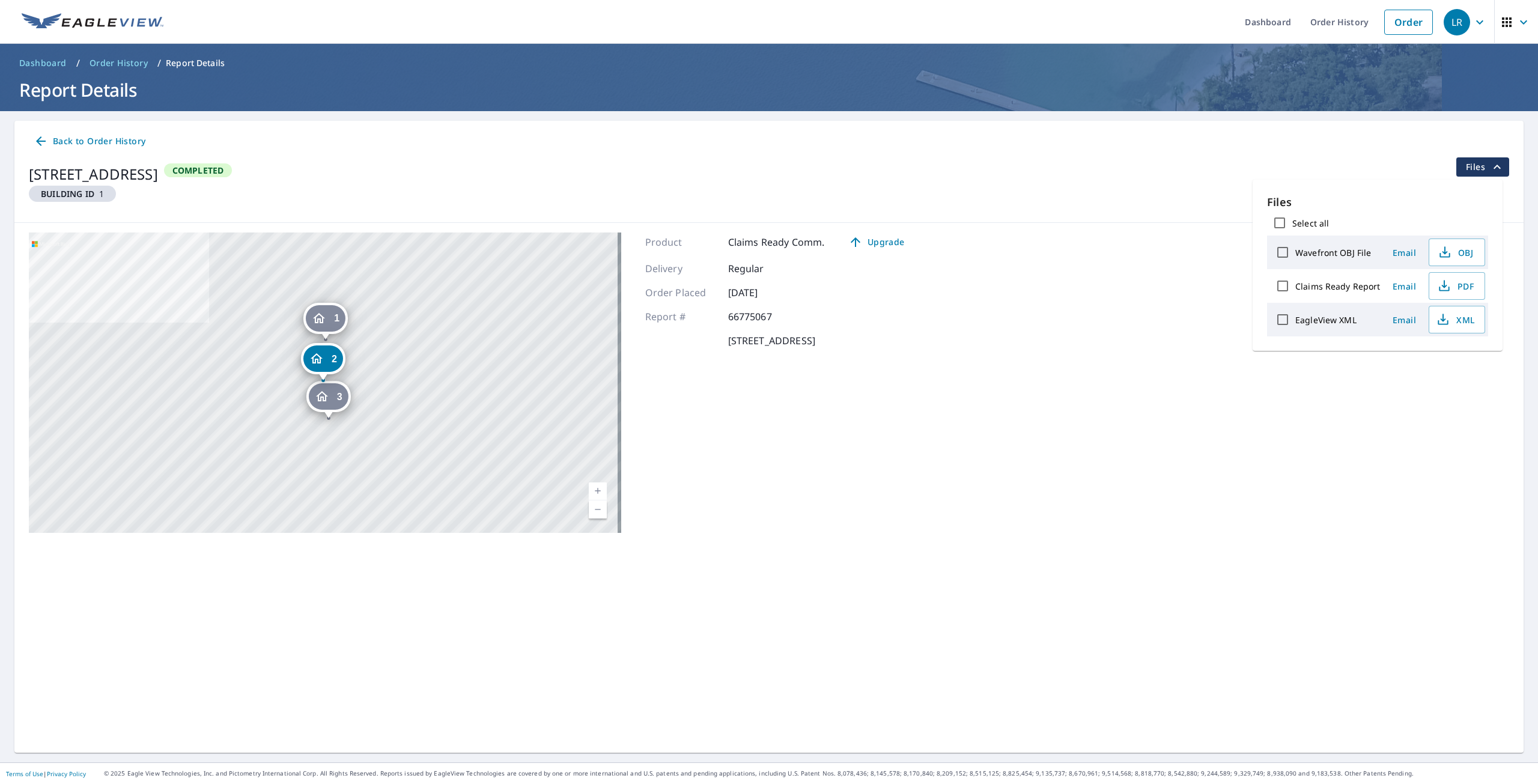
click at [1114, 290] on div "3 [STREET_ADDRESS] 1 [STREET_ADDRESS] 2 [STREET_ADDRESS][GEOGRAPHIC_DATA] A sta…" at bounding box center [769, 382] width 1509 height 319
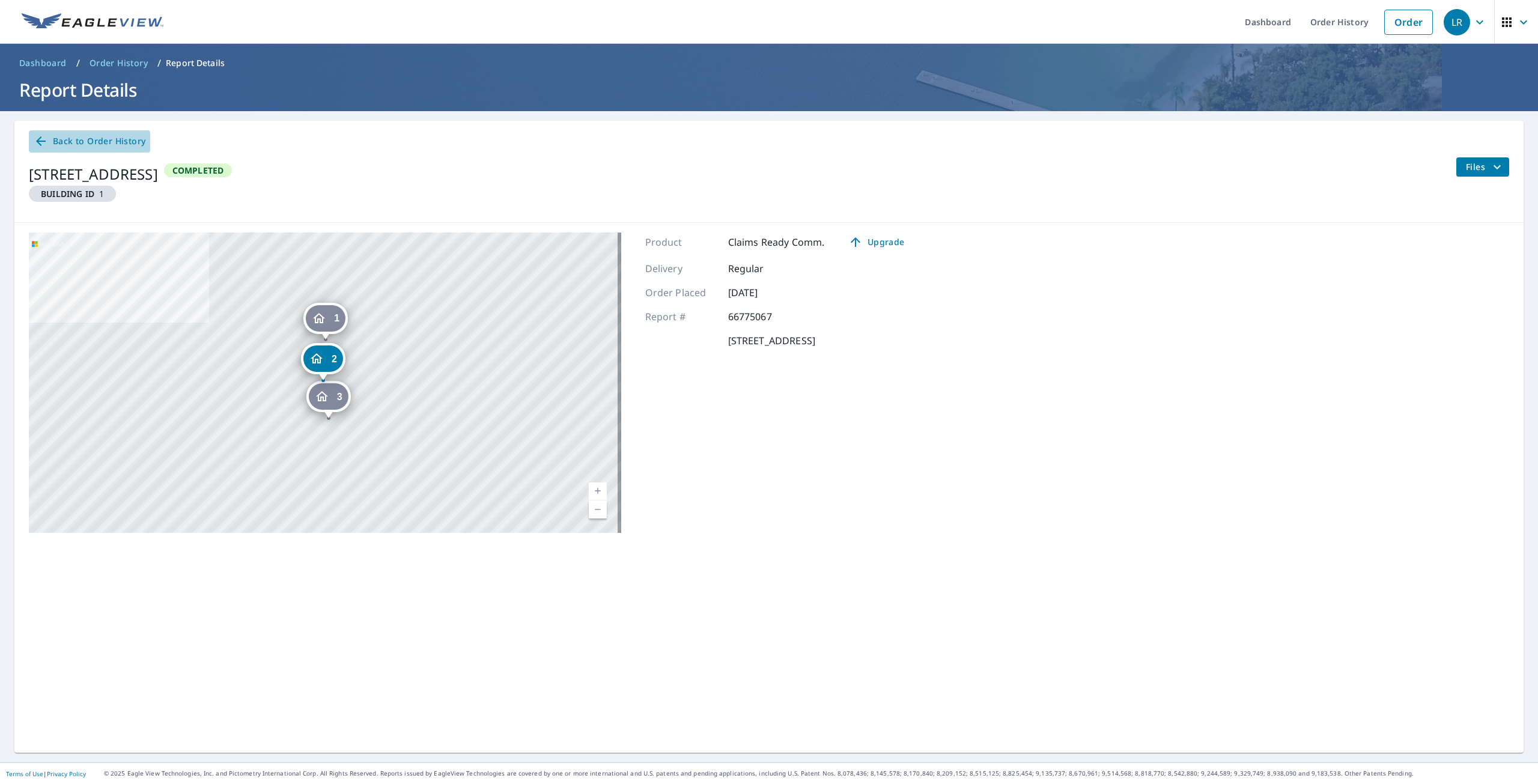
click at [49, 138] on span "Back to Order History" at bounding box center [89, 141] width 112 height 15
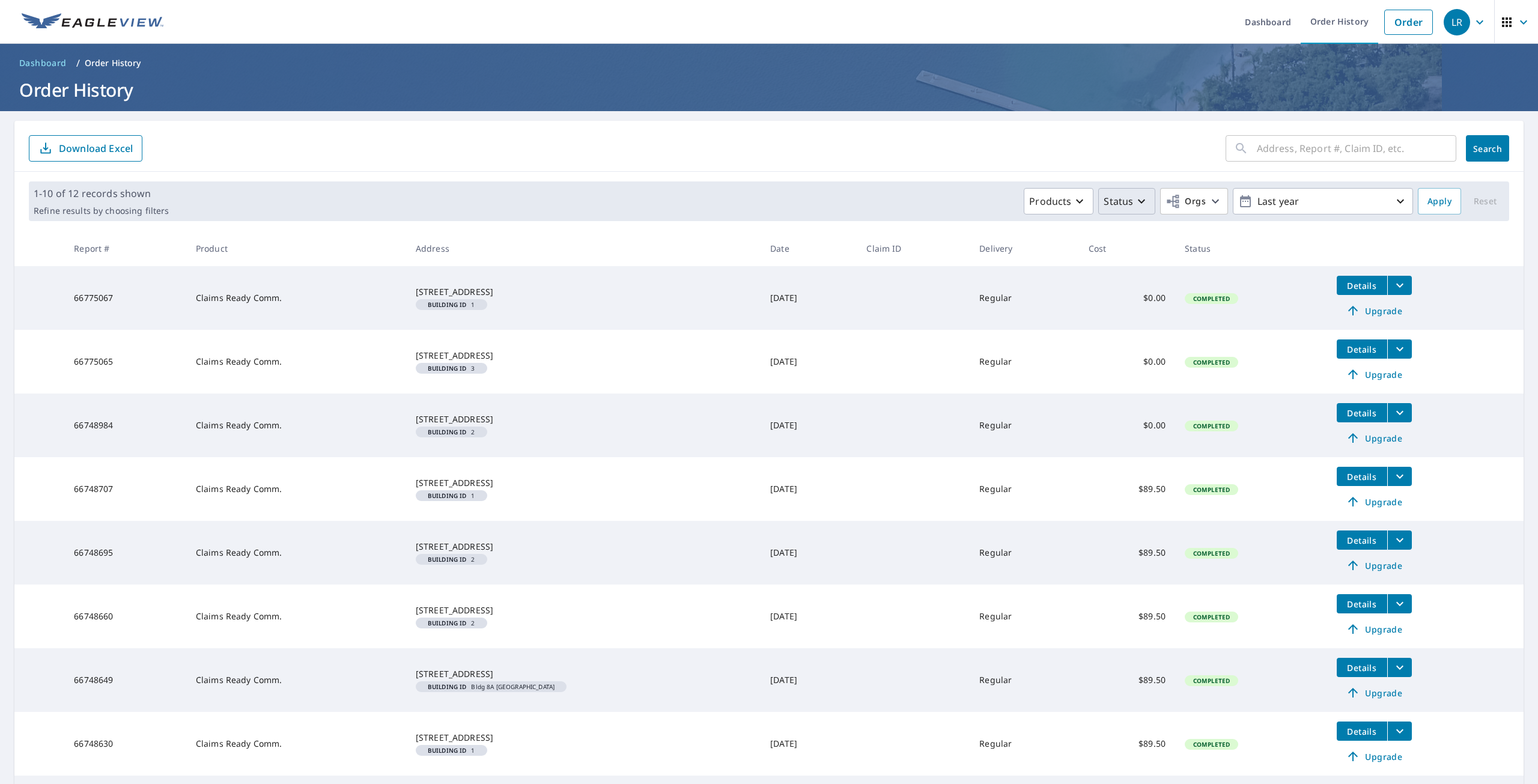
click at [1138, 200] on icon "button" at bounding box center [1141, 201] width 7 height 4
click at [1178, 196] on span "Orgs" at bounding box center [1185, 201] width 40 height 15
click at [1054, 204] on p "Products" at bounding box center [1050, 201] width 42 height 14
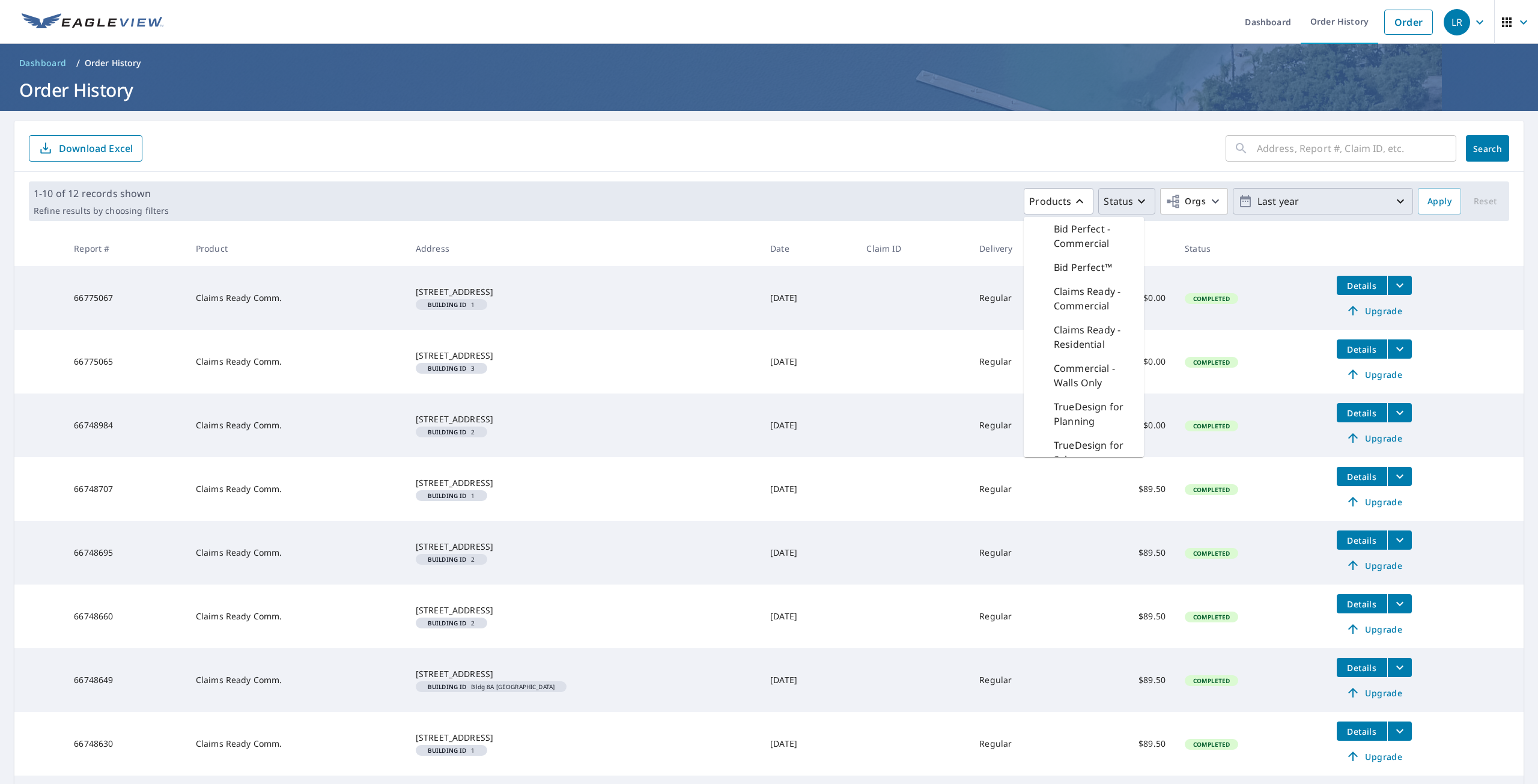
click at [1343, 194] on p "Last year" at bounding box center [1323, 200] width 140 height 21
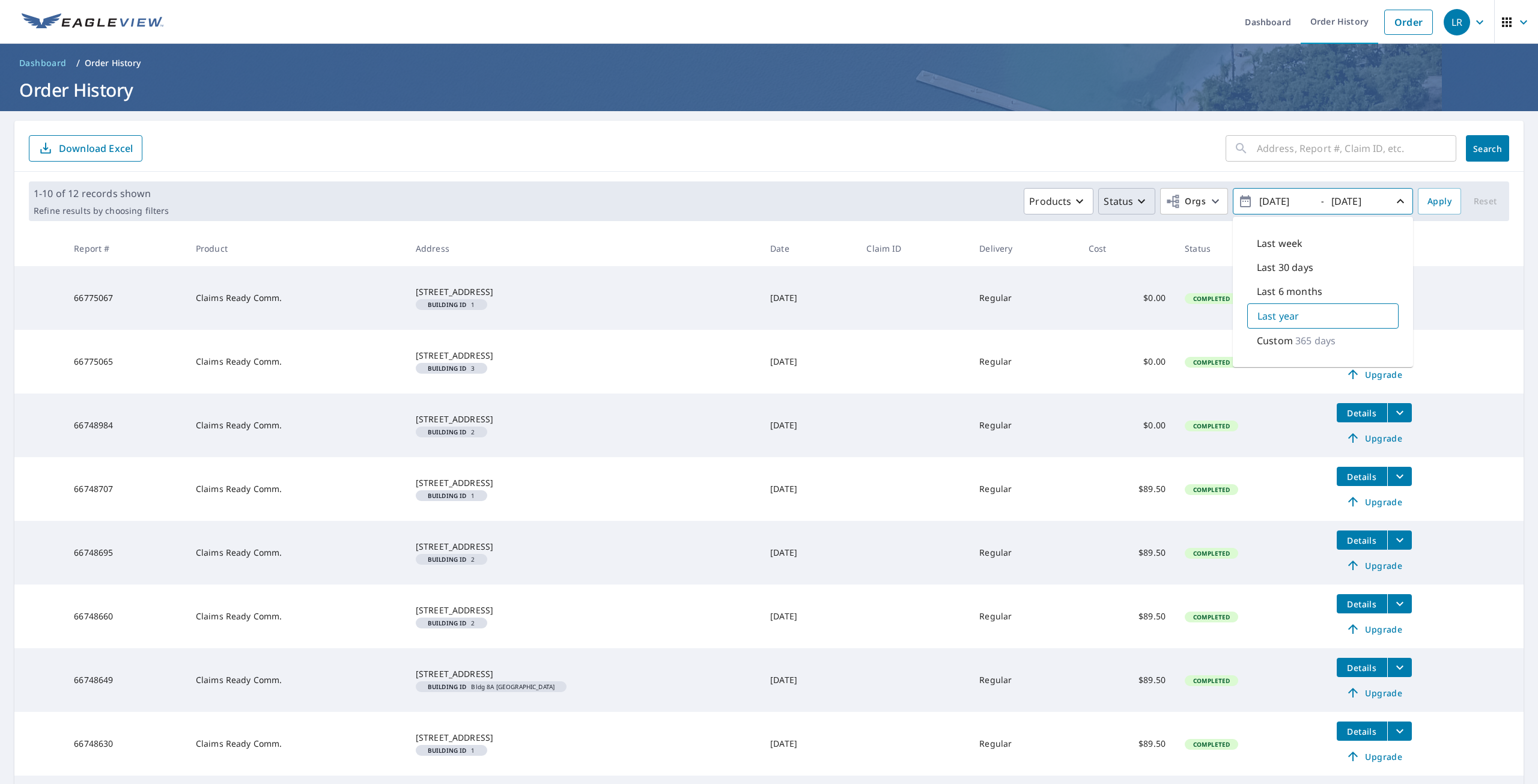
click at [1302, 341] on p "365 days" at bounding box center [1315, 341] width 40 height 14
type input "[DATE]"
click at [1430, 201] on span "Apply" at bounding box center [1439, 201] width 24 height 15
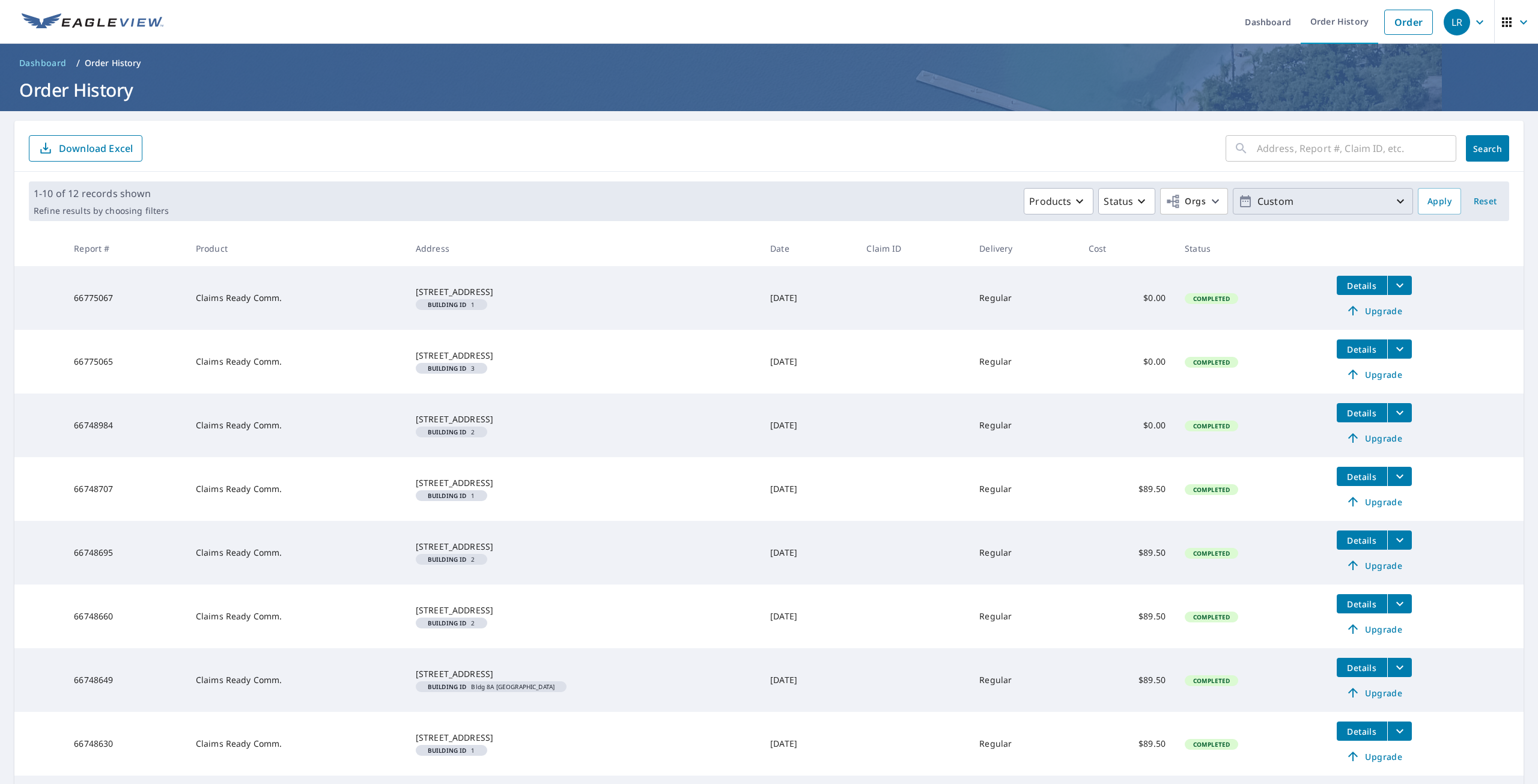
click at [1393, 201] on icon "button" at bounding box center [1400, 201] width 14 height 14
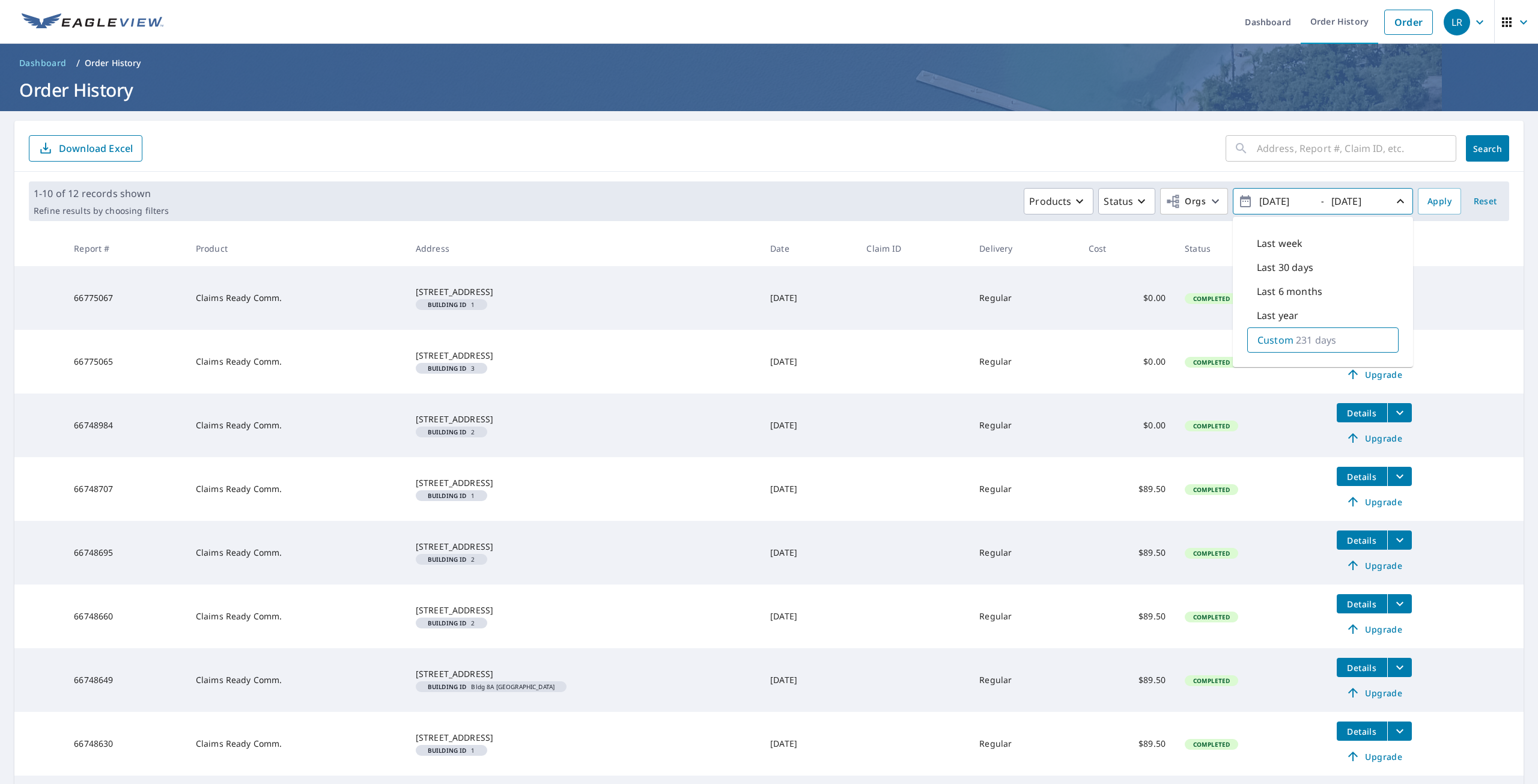
click at [1256, 268] on p "Last 30 days" at bounding box center [1284, 267] width 57 height 14
type input "[DATE]"
click at [1428, 197] on span "Apply" at bounding box center [1439, 201] width 24 height 15
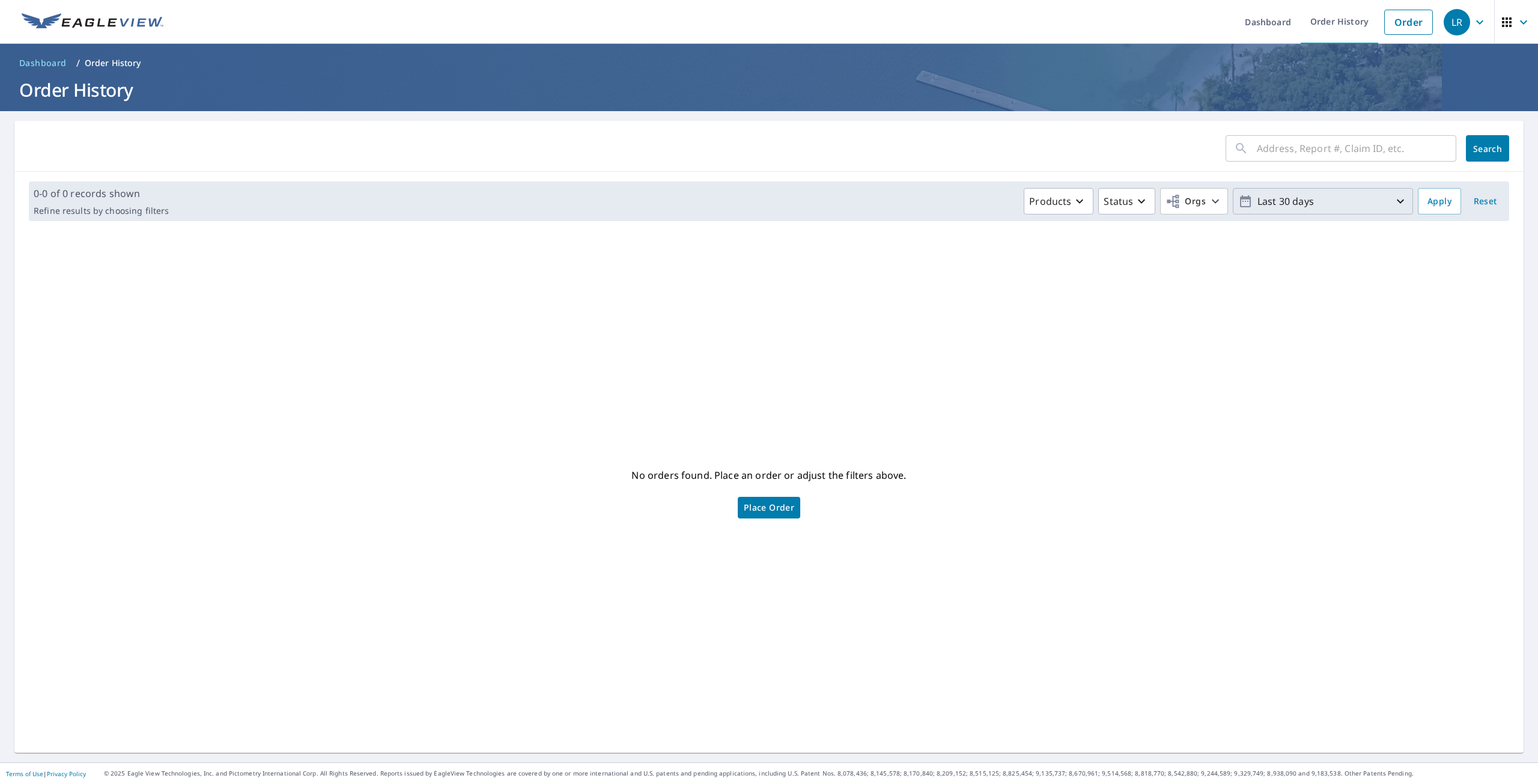
click at [1397, 200] on icon "button" at bounding box center [1400, 201] width 7 height 4
click at [1286, 200] on input "[DATE]" at bounding box center [1284, 200] width 58 height 19
type input "[DATE]"
click at [1428, 201] on span "Apply" at bounding box center [1439, 201] width 24 height 15
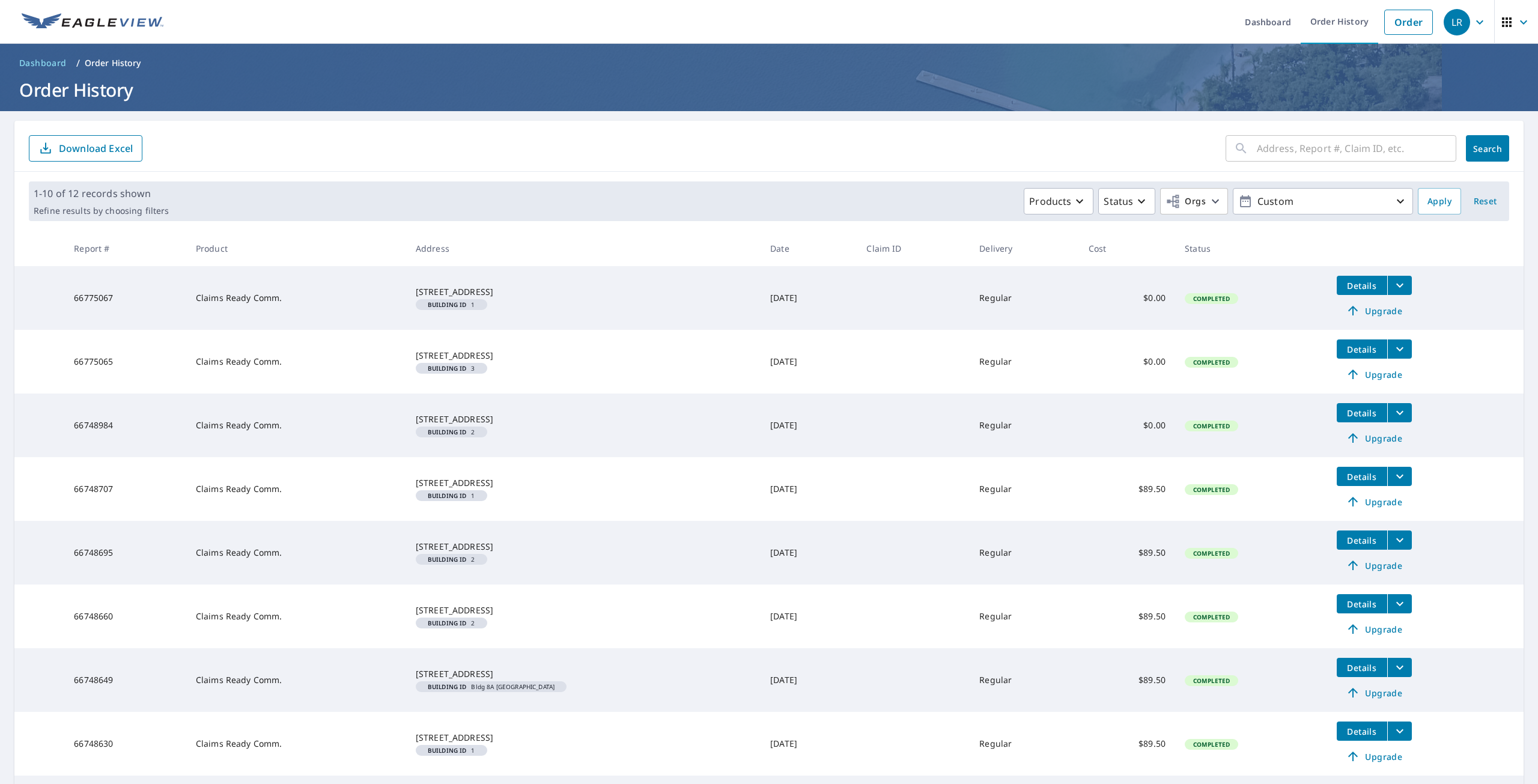
click at [1472, 21] on icon "button" at bounding box center [1480, 22] width 14 height 14
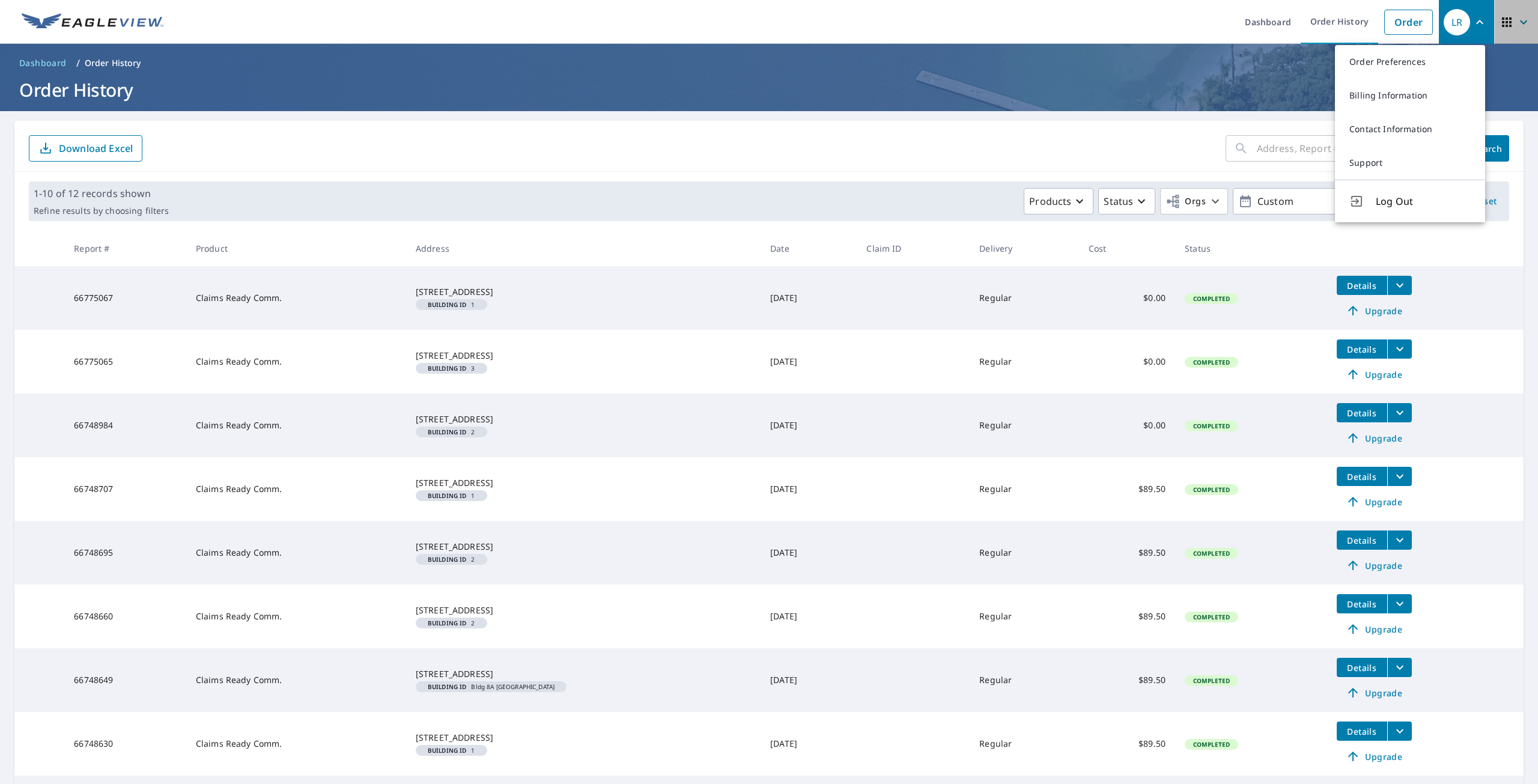
click at [1499, 21] on icon "button" at bounding box center [1507, 22] width 14 height 14
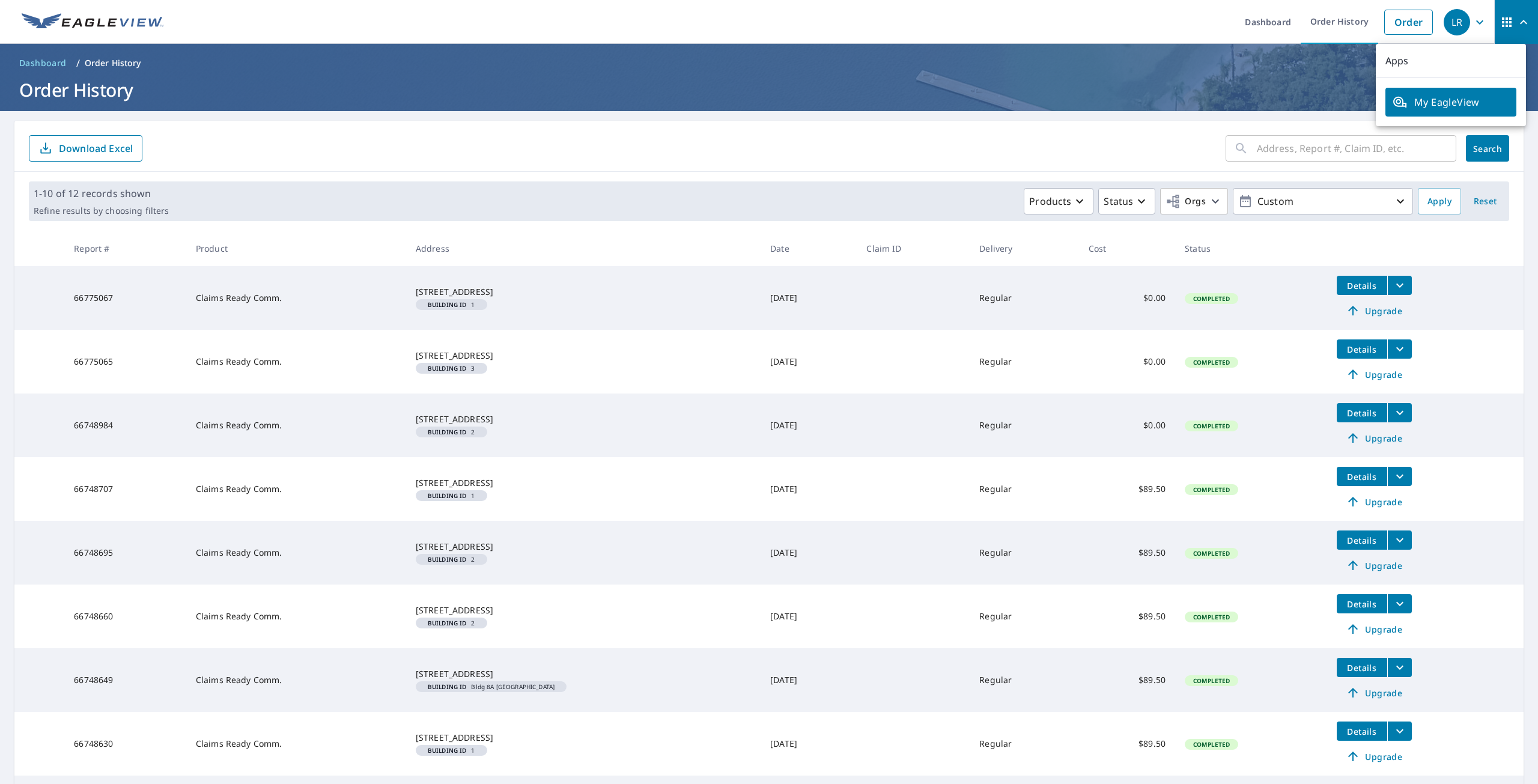
click at [1516, 21] on icon "button" at bounding box center [1524, 22] width 14 height 14
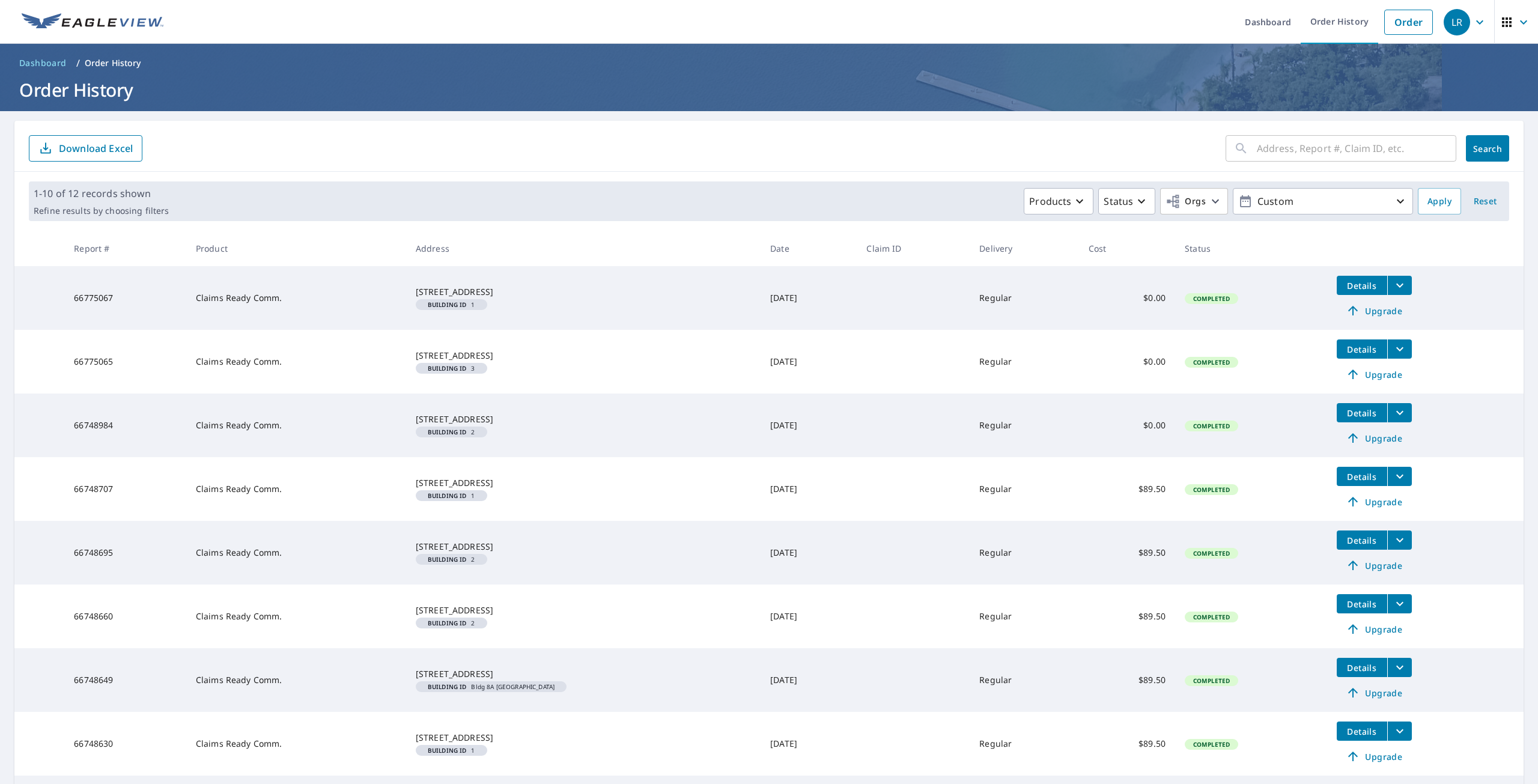
click at [1472, 22] on icon "button" at bounding box center [1480, 22] width 14 height 14
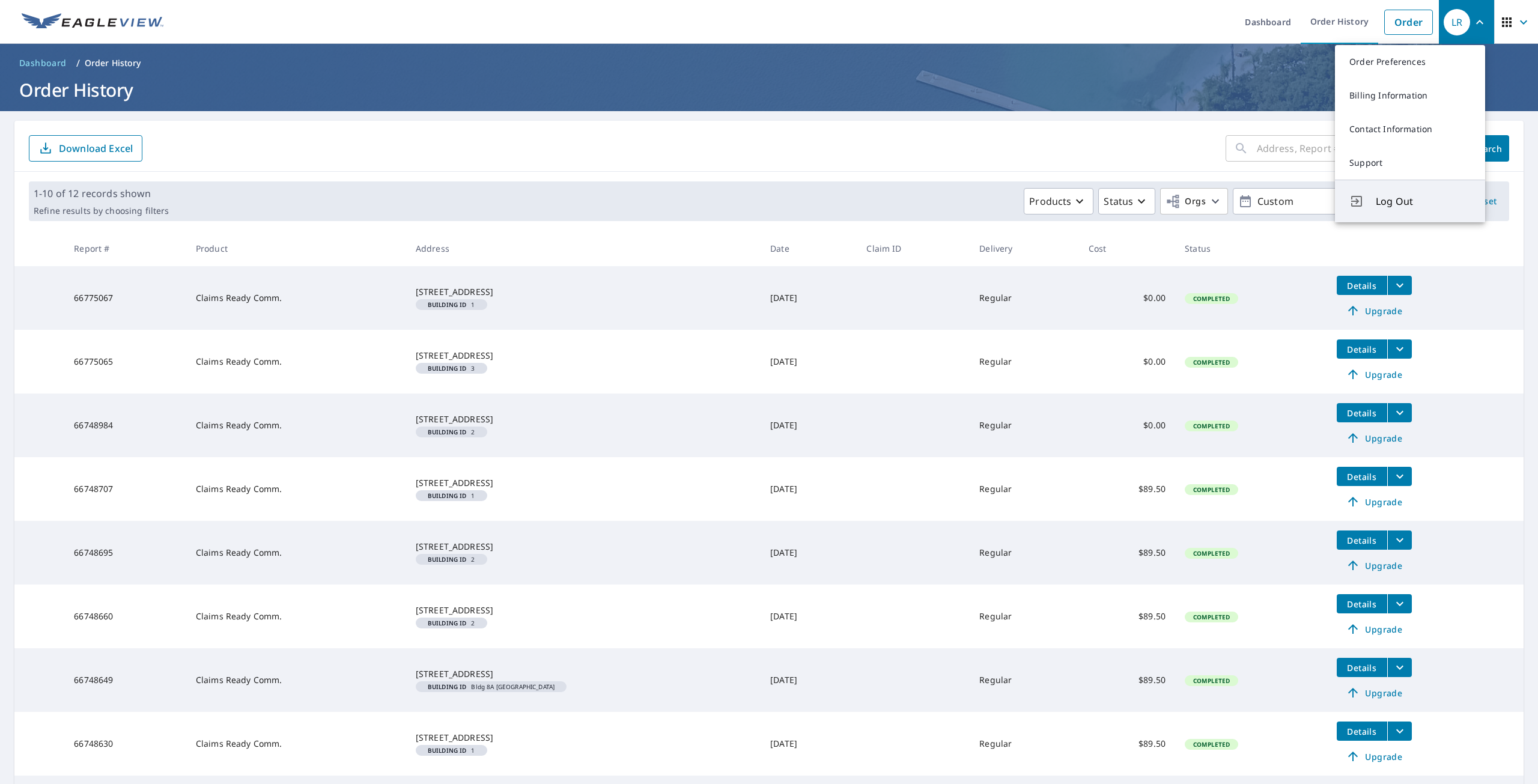
click at [1374, 202] on button "Log Out" at bounding box center [1409, 200] width 150 height 42
